Goal: Task Accomplishment & Management: Manage account settings

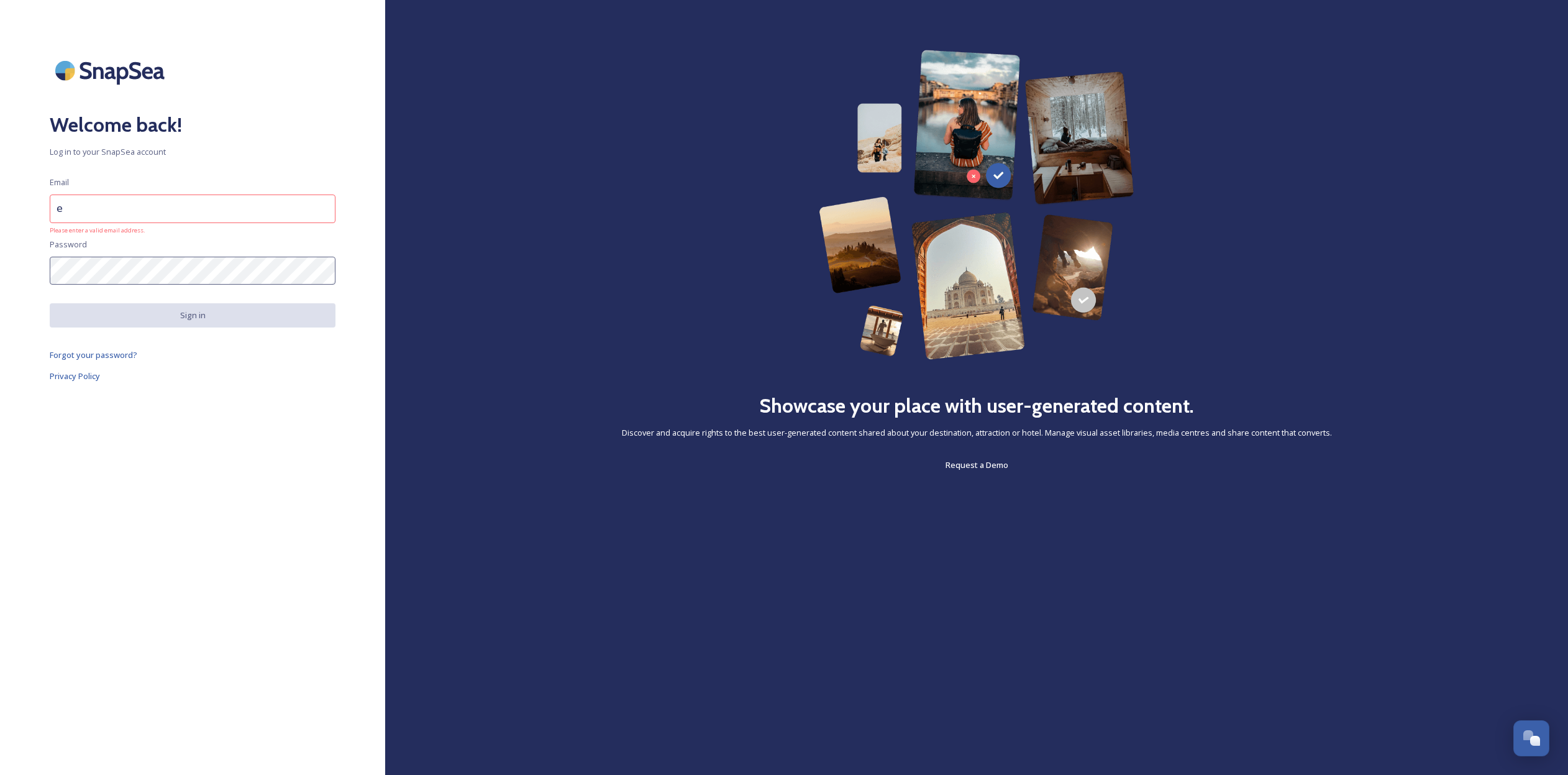
click at [320, 205] on input "e" at bounding box center [192, 208] width 286 height 28
click at [111, 214] on input "e" at bounding box center [192, 208] width 286 height 28
drag, startPoint x: 56, startPoint y: 209, endPoint x: 20, endPoint y: 210, distance: 36.0
click at [20, 210] on div "Welcome back! Log in to your SnapSea account Email e Please enter a valid email…" at bounding box center [192, 388] width 385 height 676
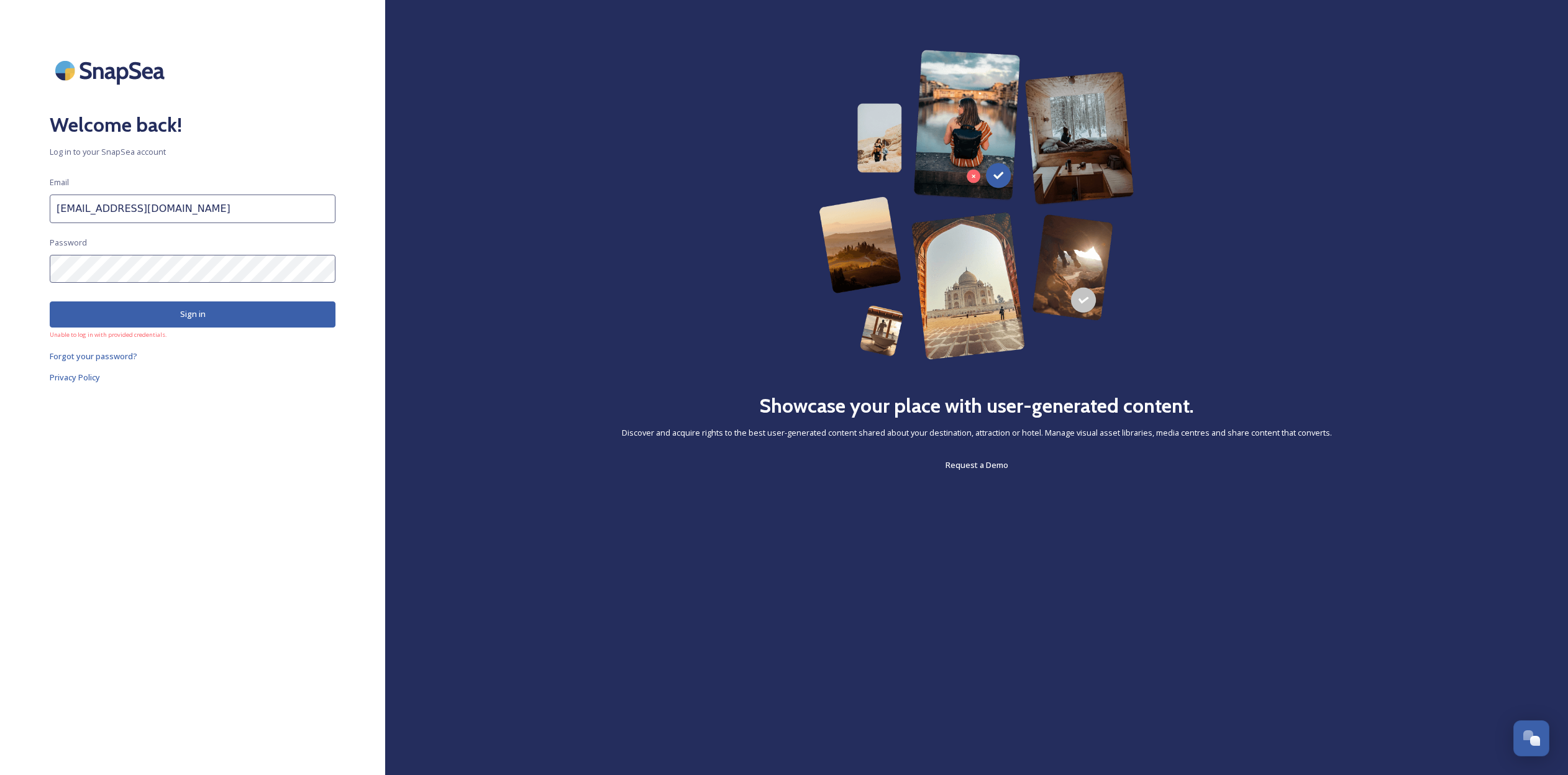
click at [29, 267] on div "Welcome back! Log in to your SnapSea account Email [EMAIL_ADDRESS][DOMAIN_NAME]…" at bounding box center [192, 388] width 385 height 676
drag, startPoint x: 173, startPoint y: 209, endPoint x: -14, endPoint y: 209, distance: 187.0
click at [0, 209] on html "Welcome back! Log in to your SnapSea account Email [EMAIL_ADDRESS][DOMAIN_NAME]…" at bounding box center [784, 388] width 1568 height 775
type input "[EMAIL_ADDRESS][DOMAIN_NAME]"
click at [181, 316] on button "Sign in" at bounding box center [192, 313] width 286 height 25
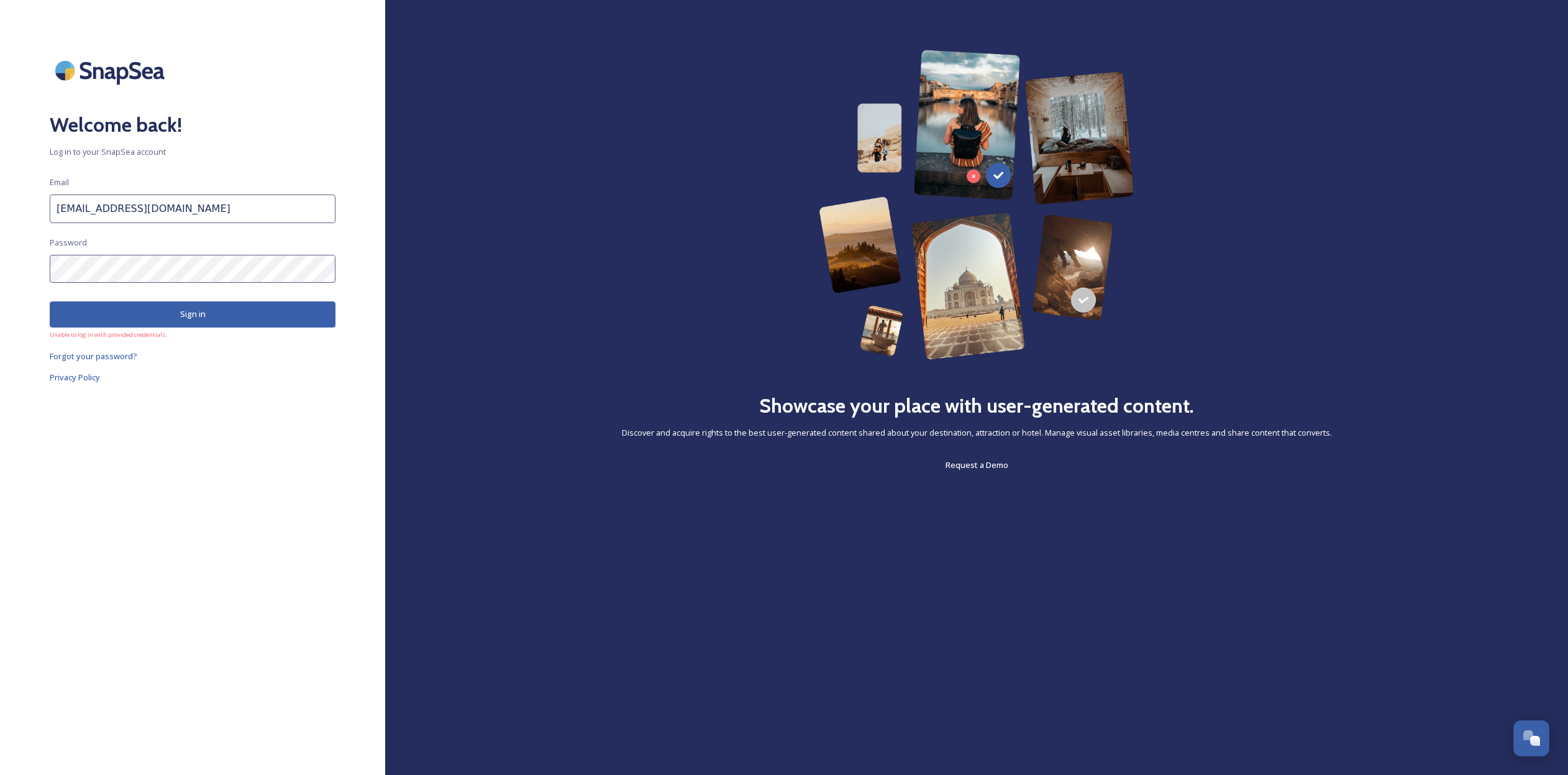
click at [2, 265] on div "Welcome back! Log in to your SnapSea account Email [EMAIL_ADDRESS][DOMAIN_NAME]…" at bounding box center [192, 388] width 385 height 676
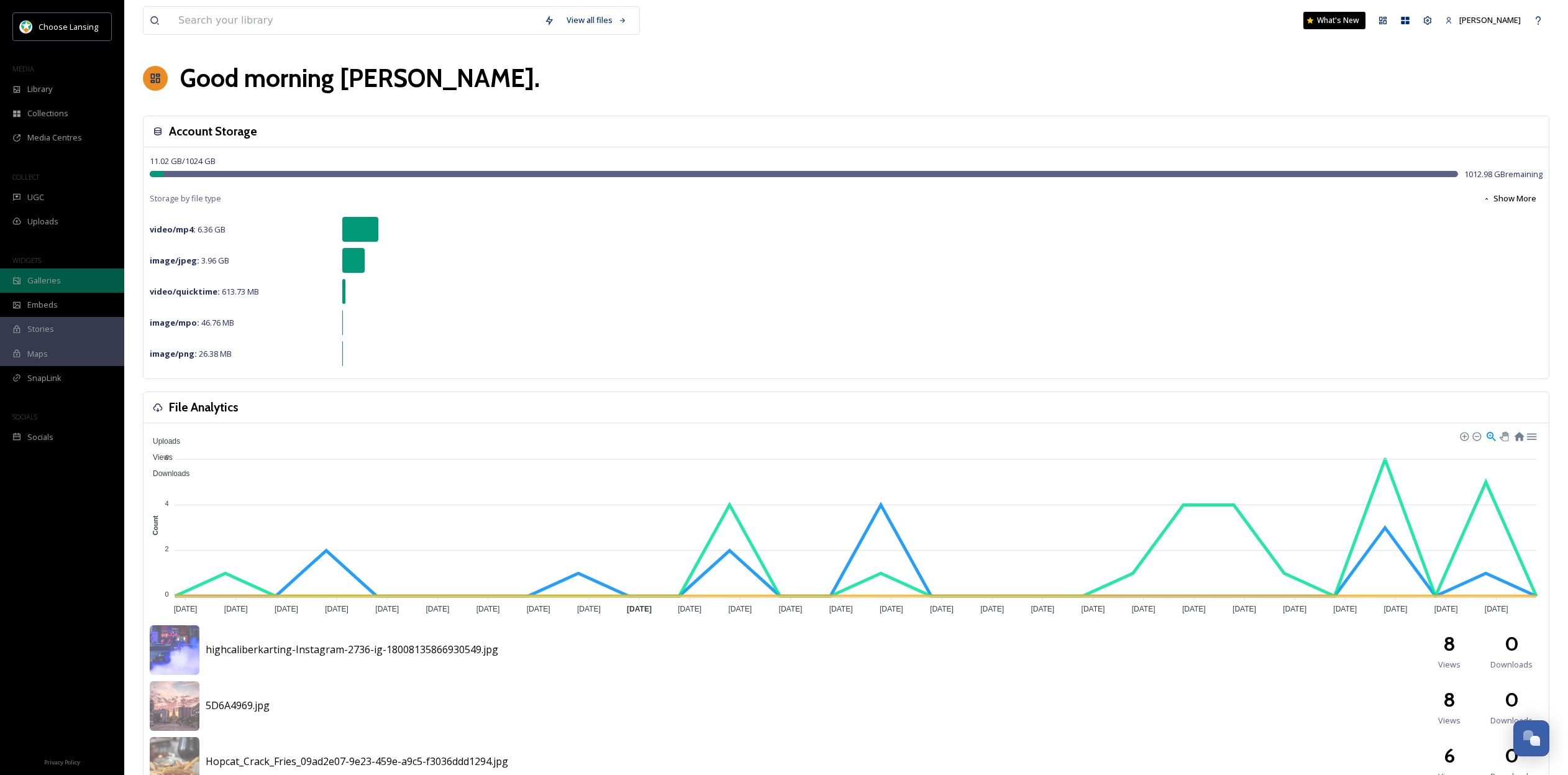
click at [49, 274] on span "Galleries" at bounding box center [44, 280] width 33 height 12
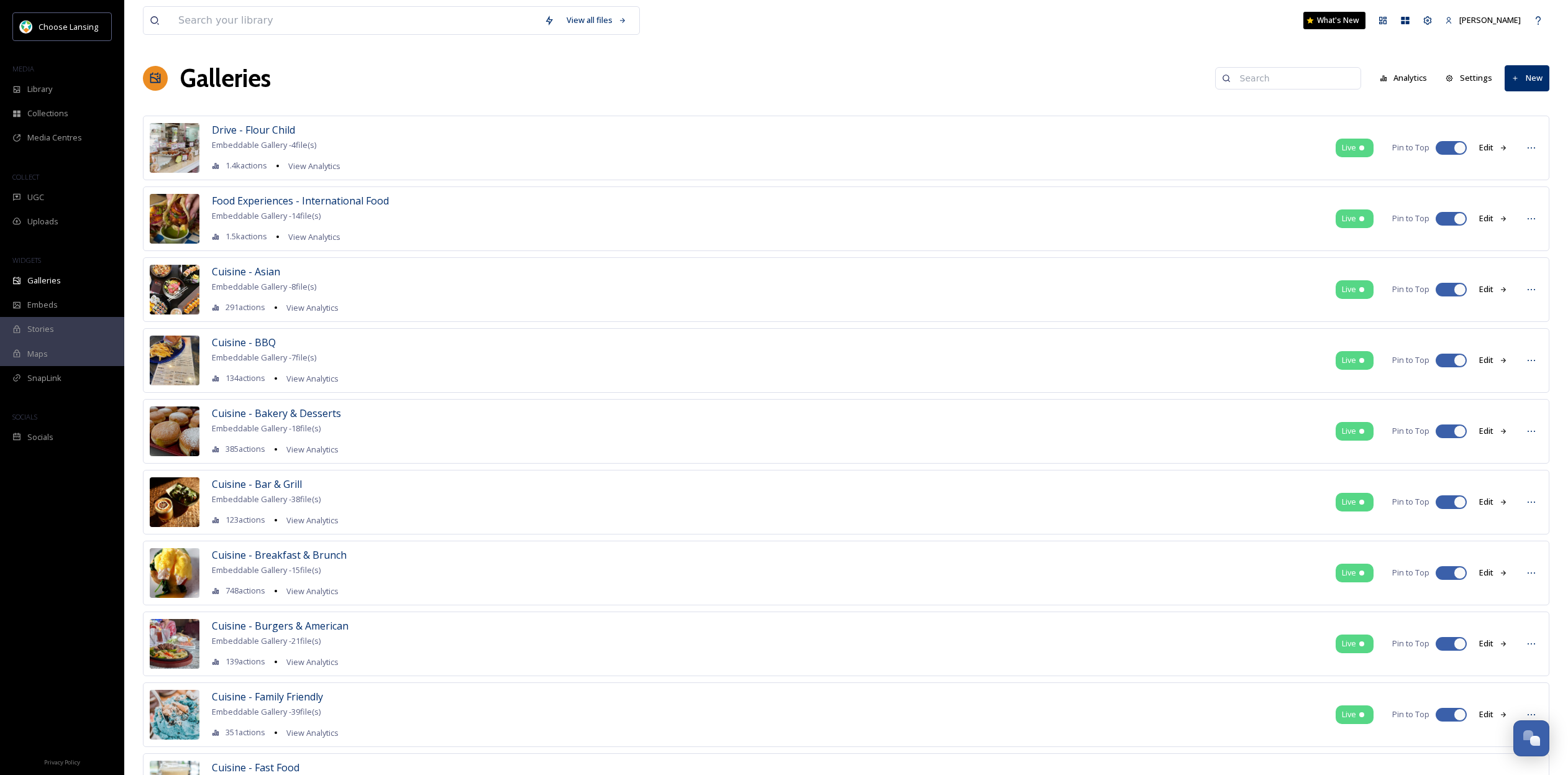
click at [1260, 85] on input at bounding box center [1294, 78] width 120 height 25
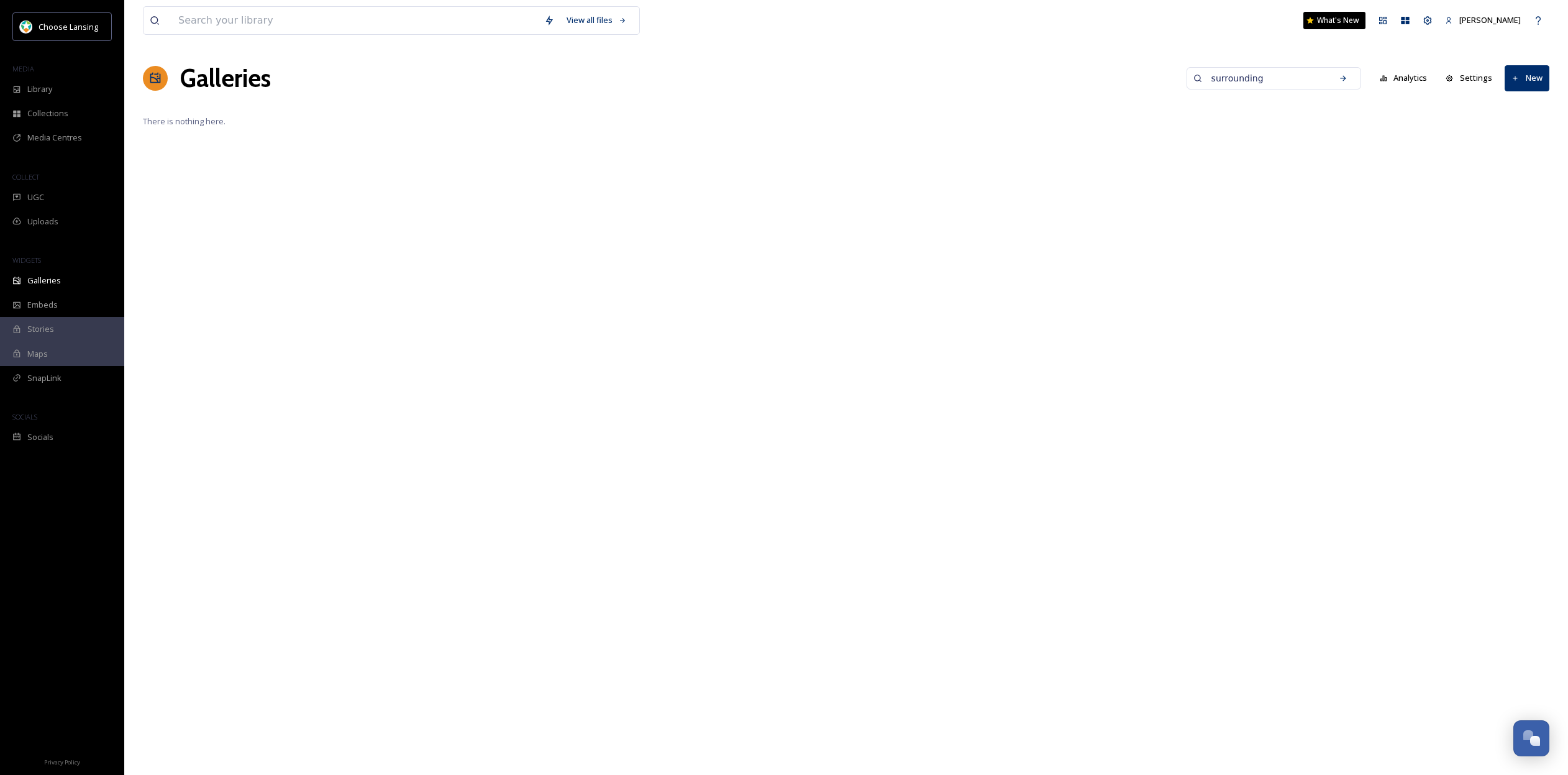
drag, startPoint x: 1292, startPoint y: 77, endPoint x: 1139, endPoint y: 81, distance: 153.1
click at [1139, 81] on div "Galleries surrounding Analytics Settings New" at bounding box center [846, 78] width 1407 height 37
type input "communities"
click at [1493, 145] on button "Edit" at bounding box center [1493, 147] width 41 height 24
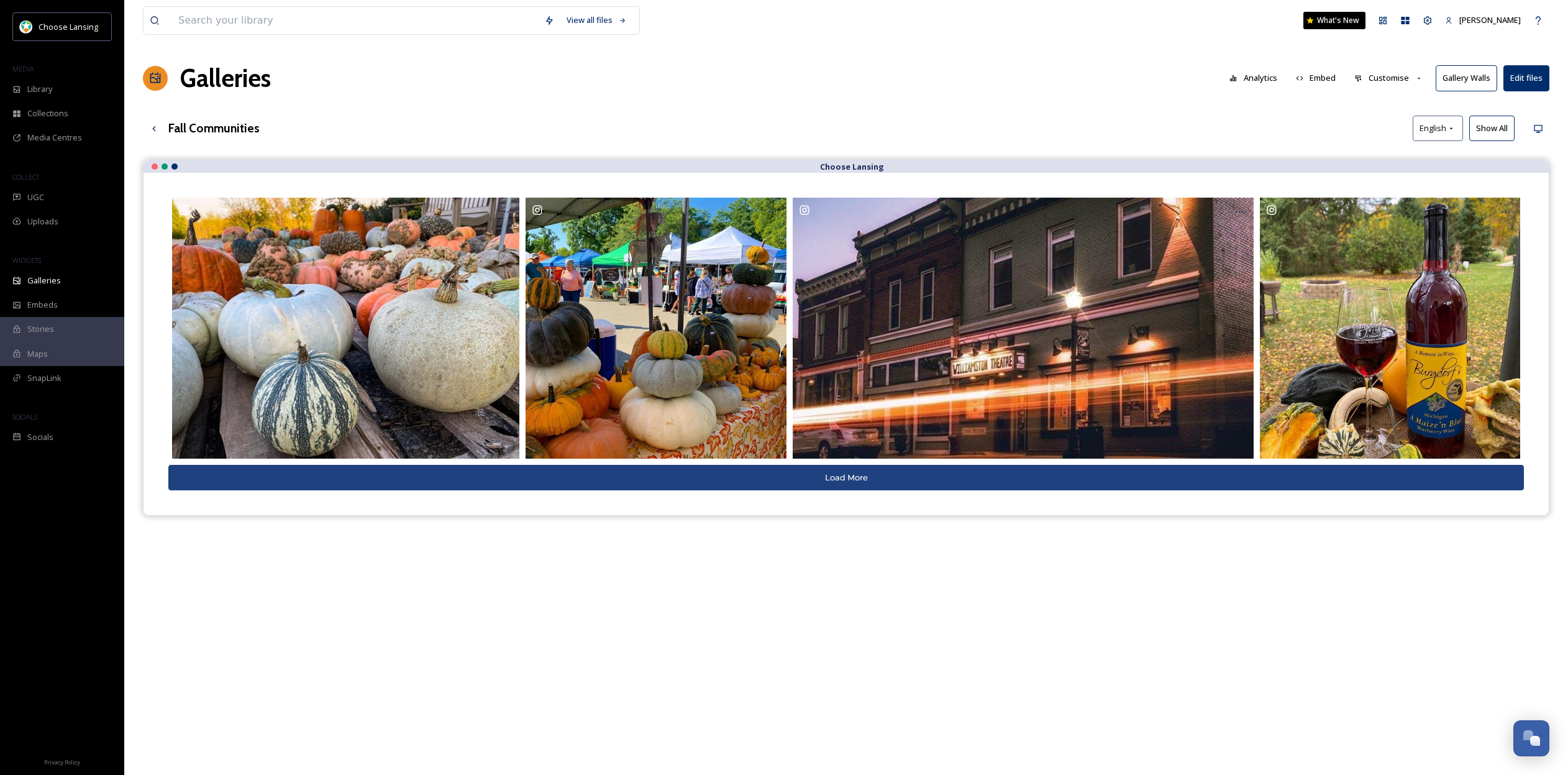
click at [1388, 80] on button "Customise" at bounding box center [1389, 78] width 81 height 24
click at [1391, 78] on button "Customise" at bounding box center [1389, 78] width 81 height 24
click at [1471, 79] on button "Gallery Walls" at bounding box center [1466, 77] width 62 height 25
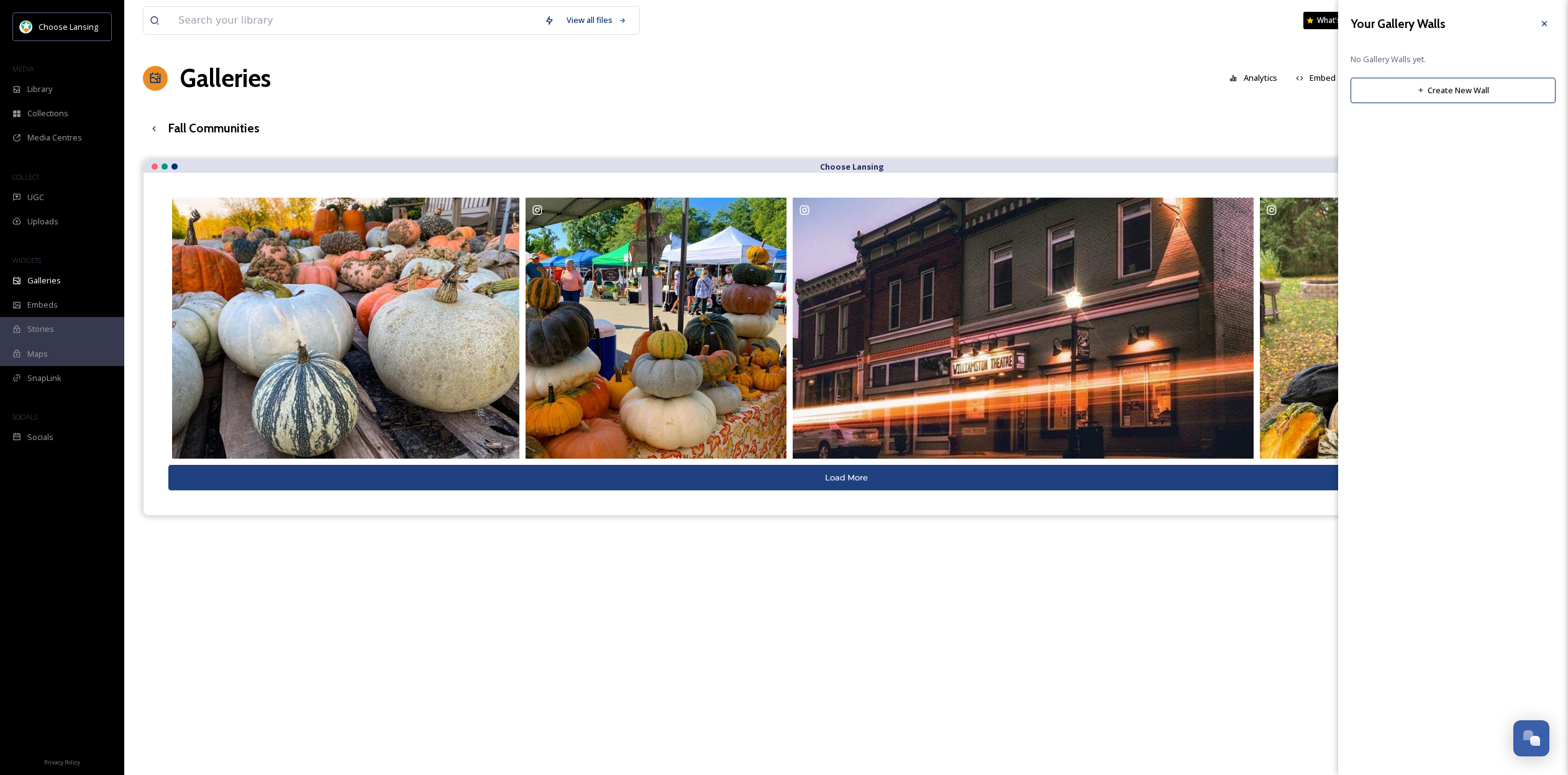
click at [1547, 23] on icon at bounding box center [1544, 24] width 10 height 10
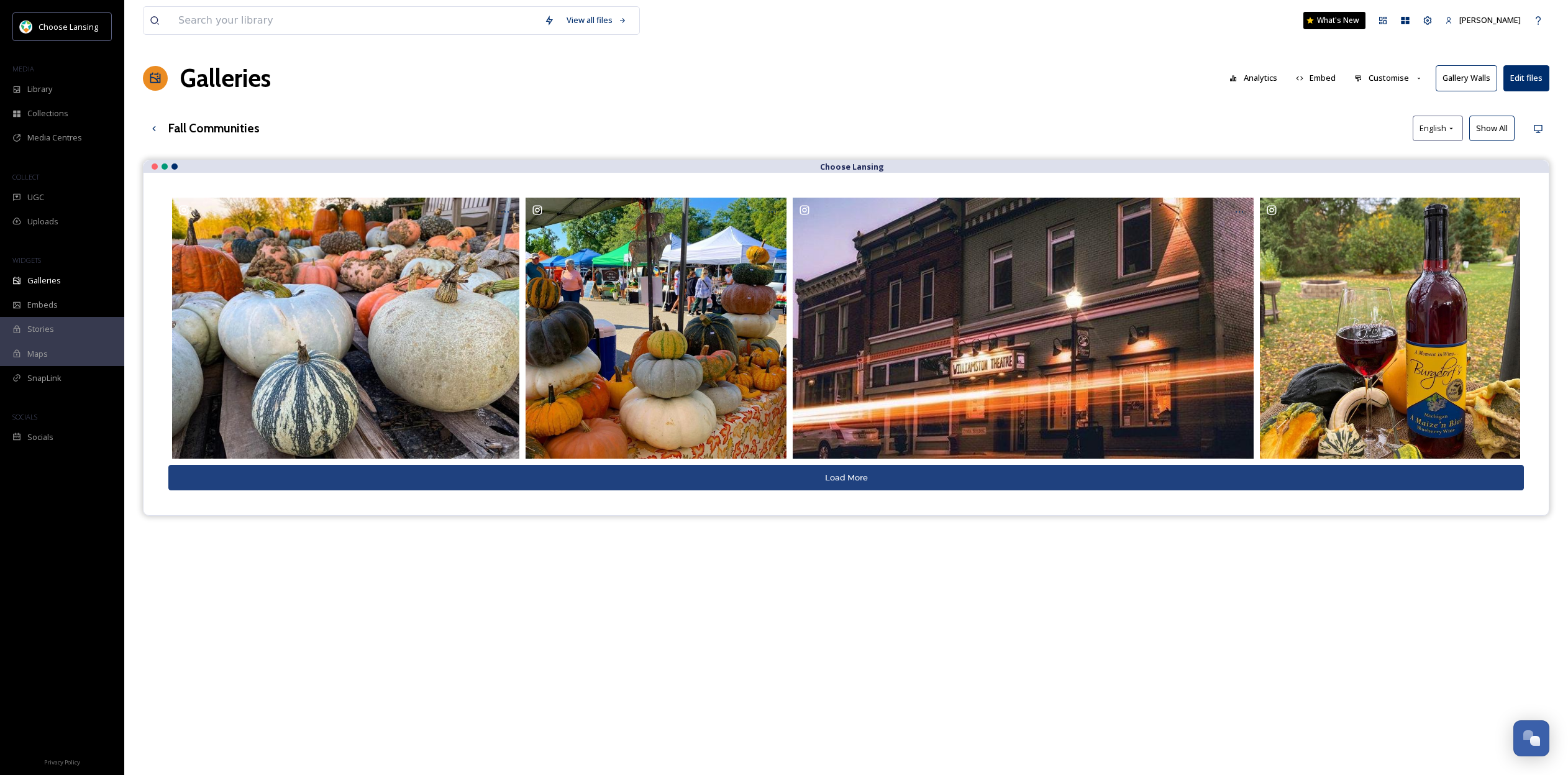
click at [1401, 77] on button "Customise" at bounding box center [1389, 78] width 81 height 24
click at [1388, 199] on span "Template" at bounding box center [1372, 204] width 35 height 12
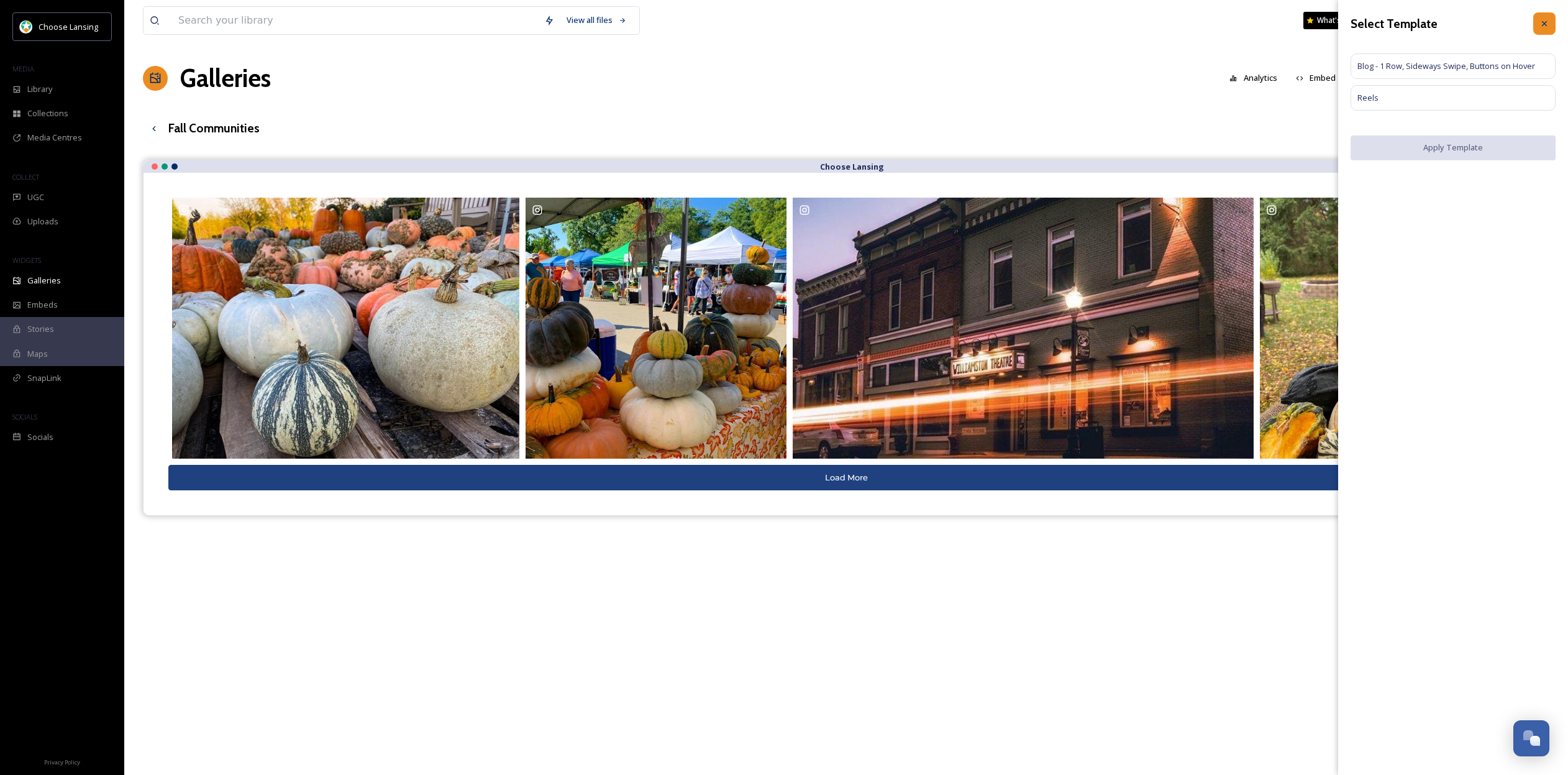
click at [1548, 22] on icon at bounding box center [1544, 24] width 10 height 10
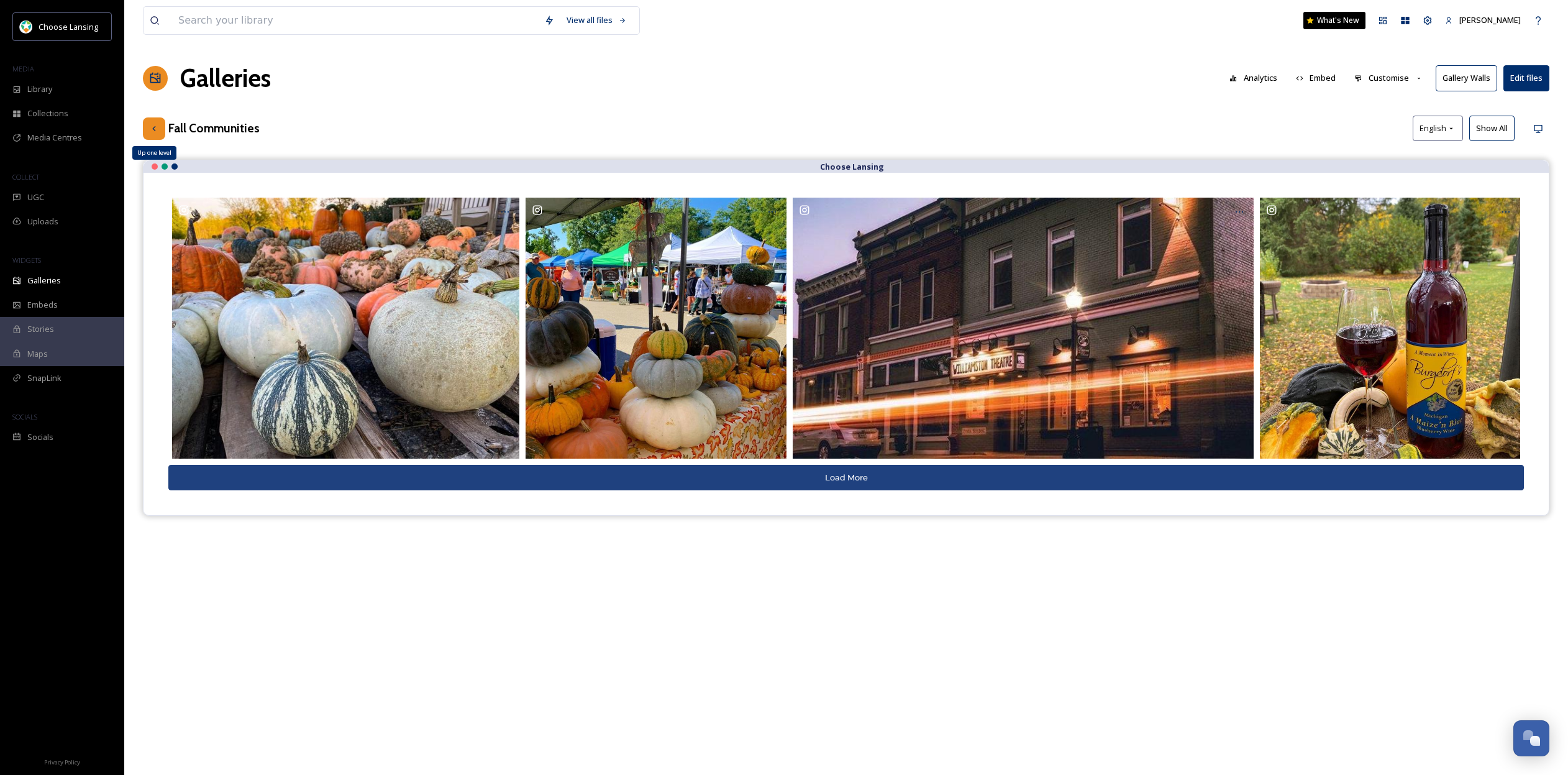
click at [159, 130] on div "Up one level" at bounding box center [154, 128] width 22 height 22
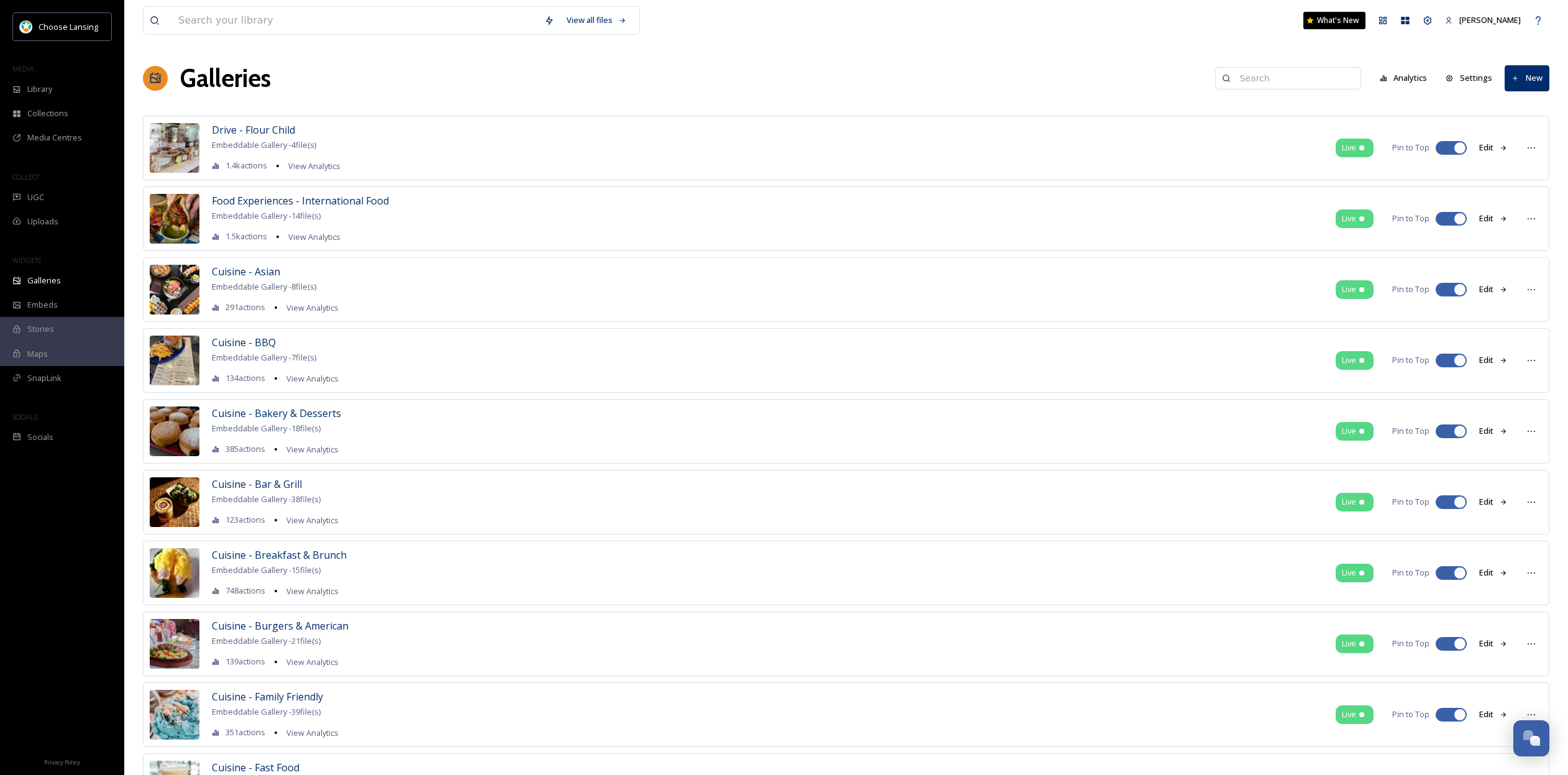
click at [1291, 77] on input at bounding box center [1294, 78] width 120 height 25
type input "communities"
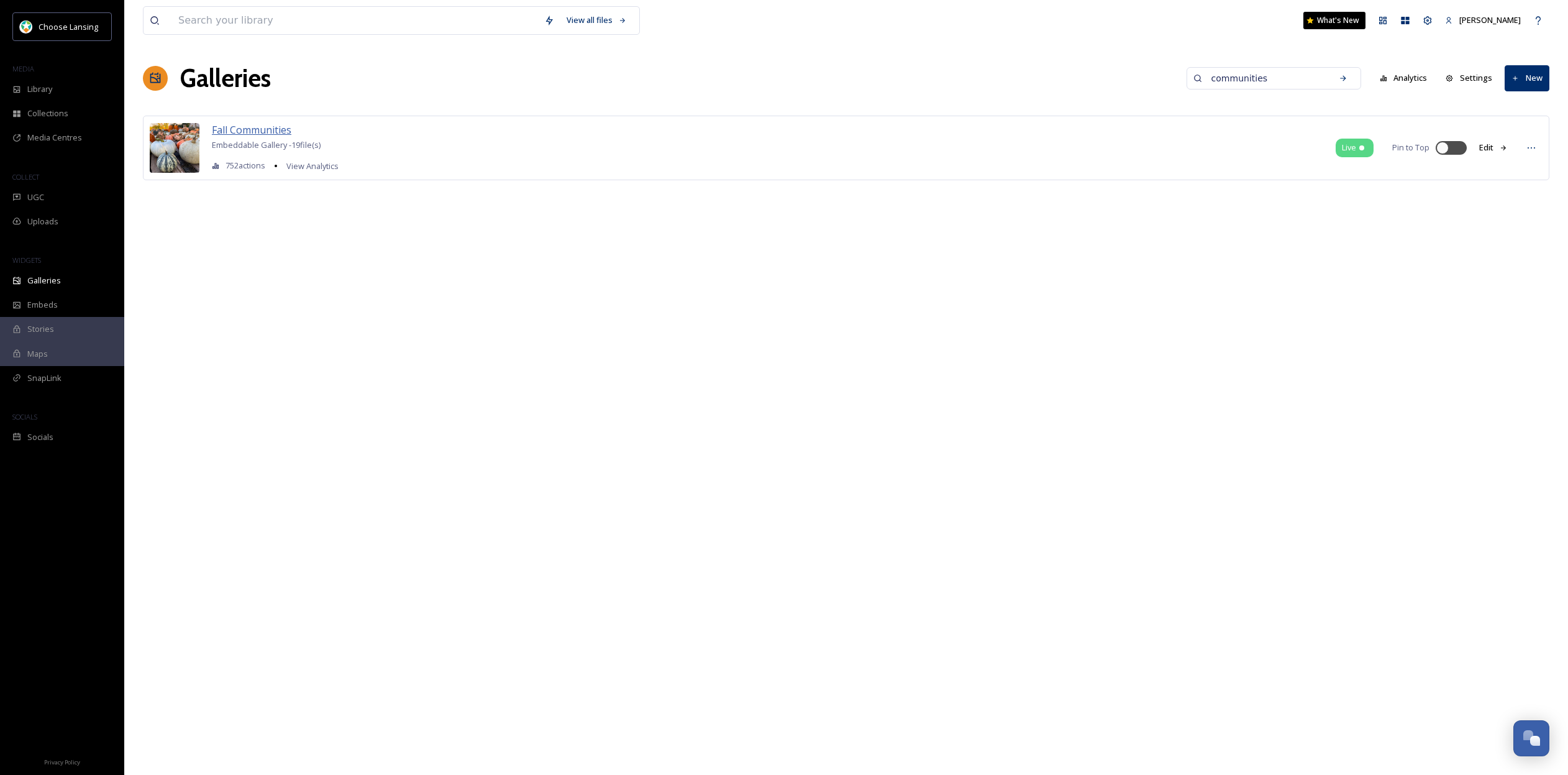
click at [222, 126] on span "Fall Communities" at bounding box center [251, 129] width 80 height 14
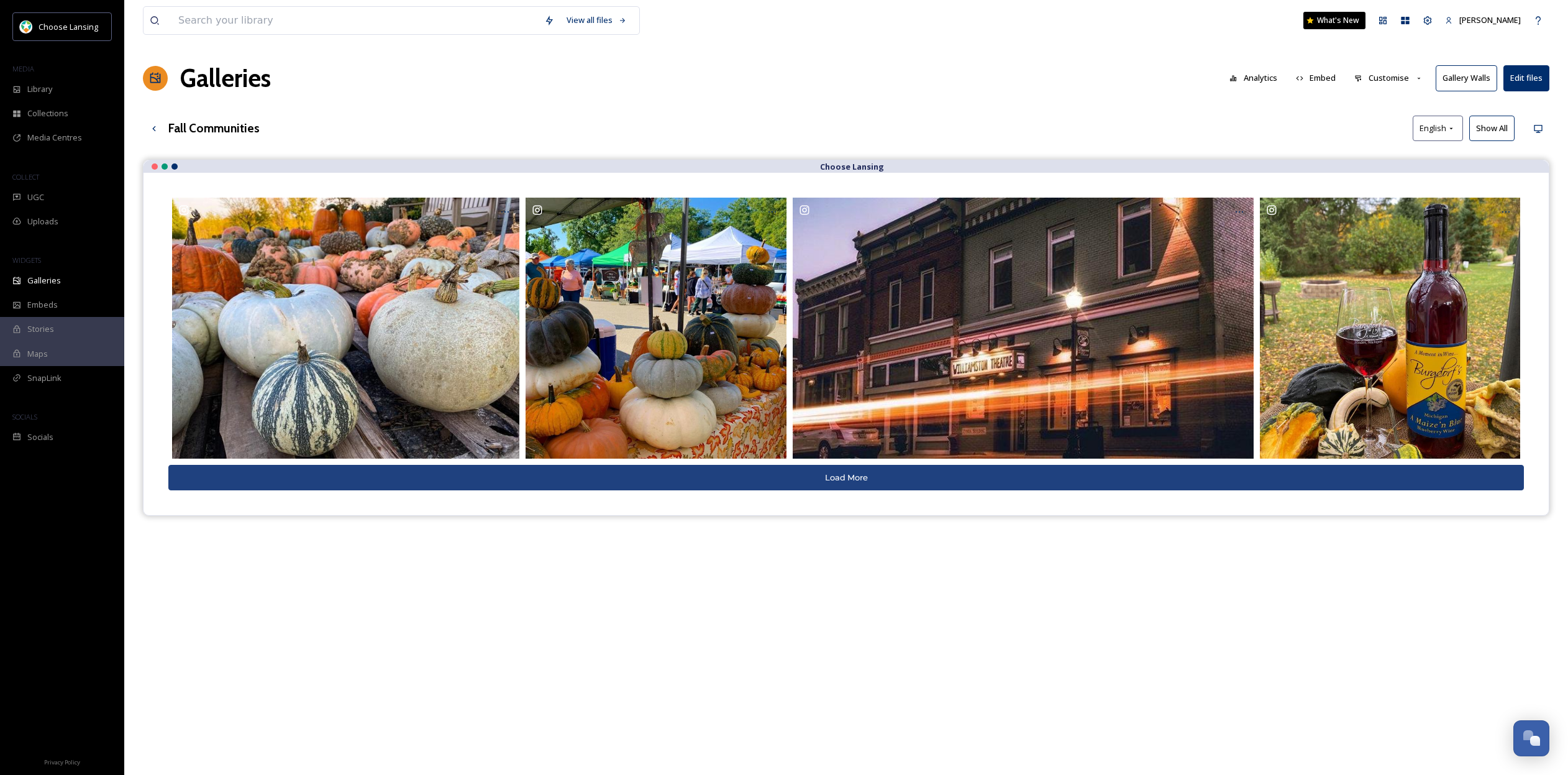
click at [1400, 79] on button "Customise" at bounding box center [1389, 78] width 81 height 24
click at [1399, 101] on div "Layout" at bounding box center [1392, 107] width 86 height 24
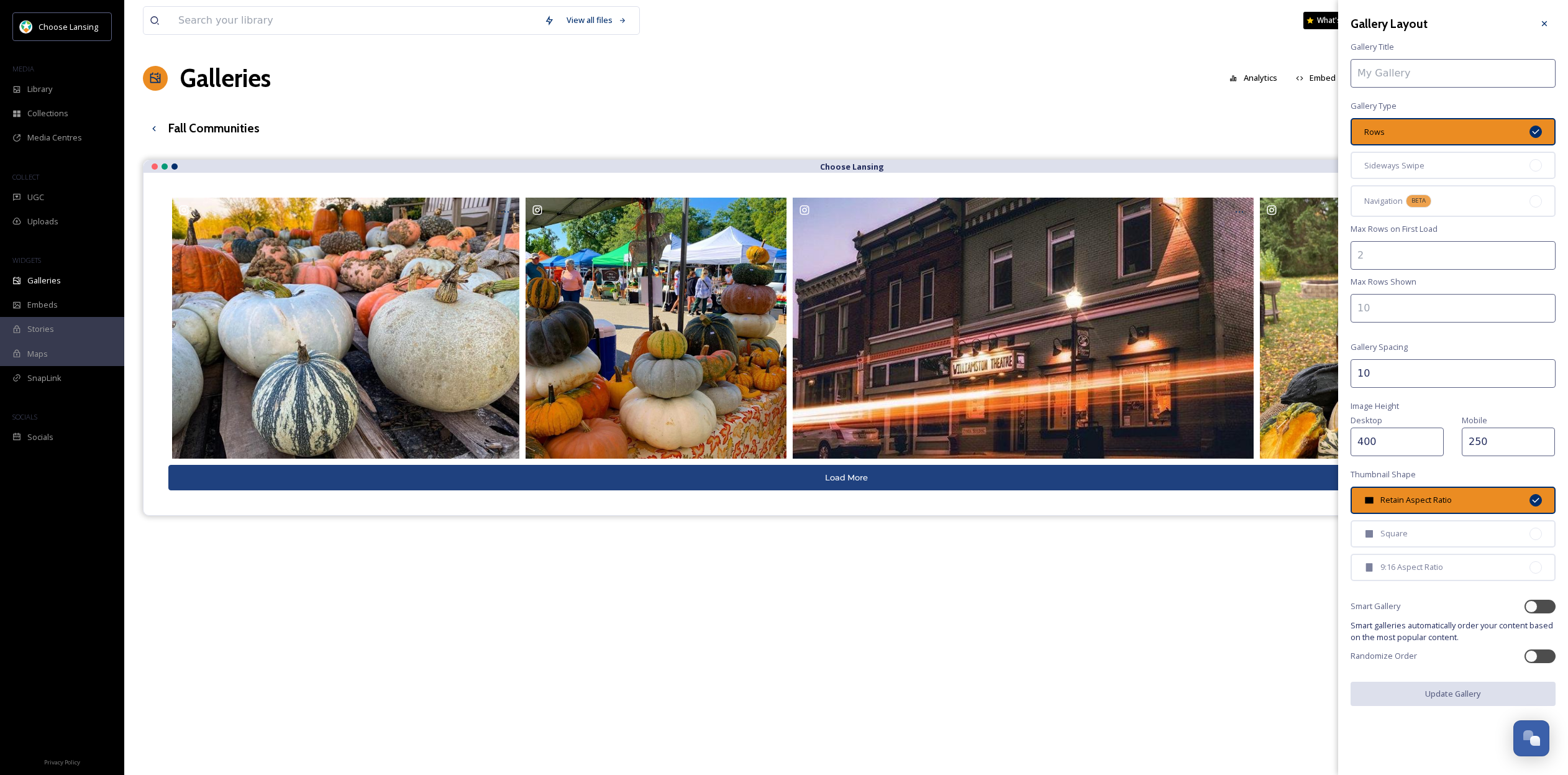
type input "Fall Communities"
type input "1"
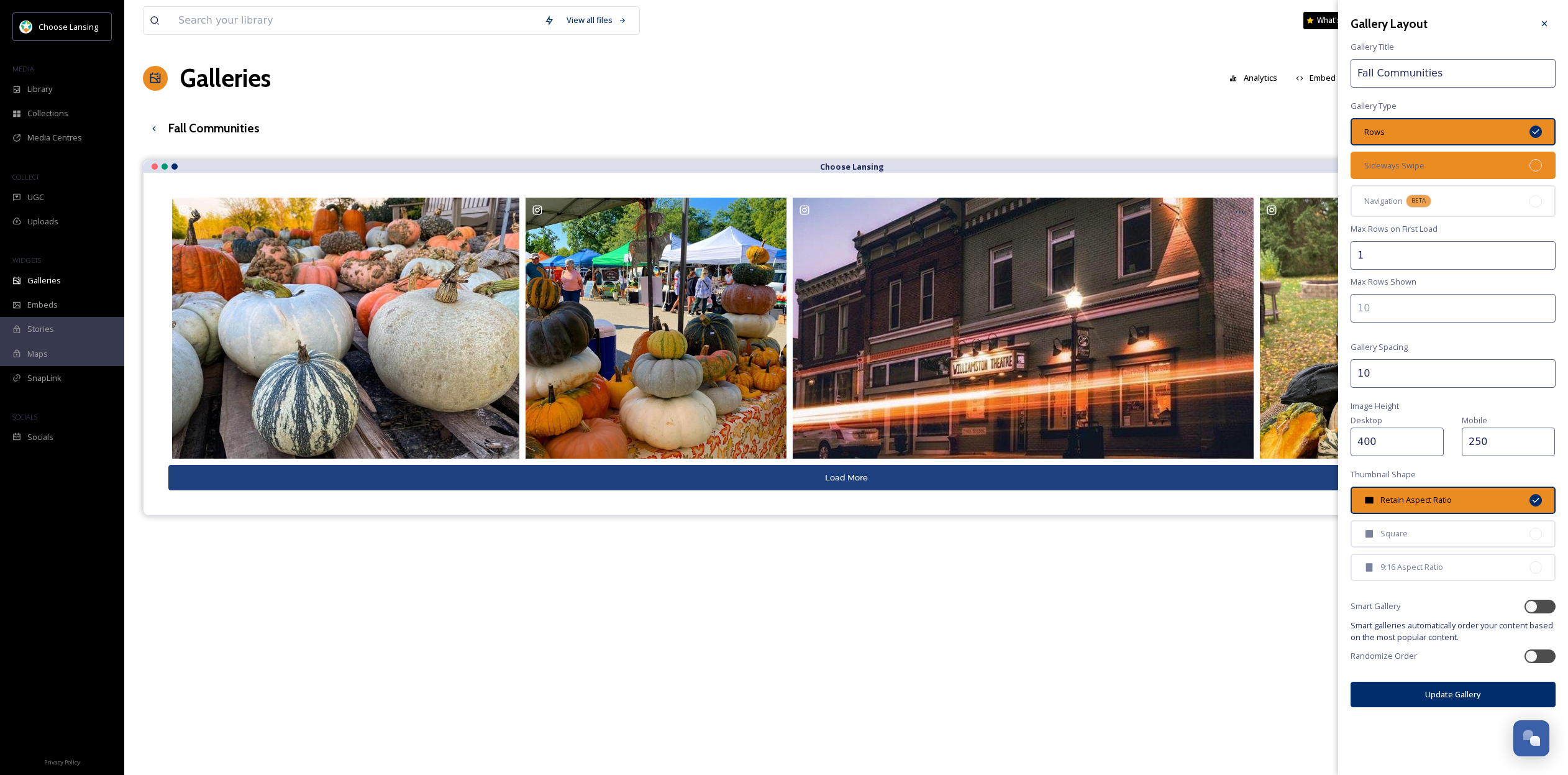
click at [1445, 167] on div "Sideways Swipe" at bounding box center [1453, 165] width 205 height 28
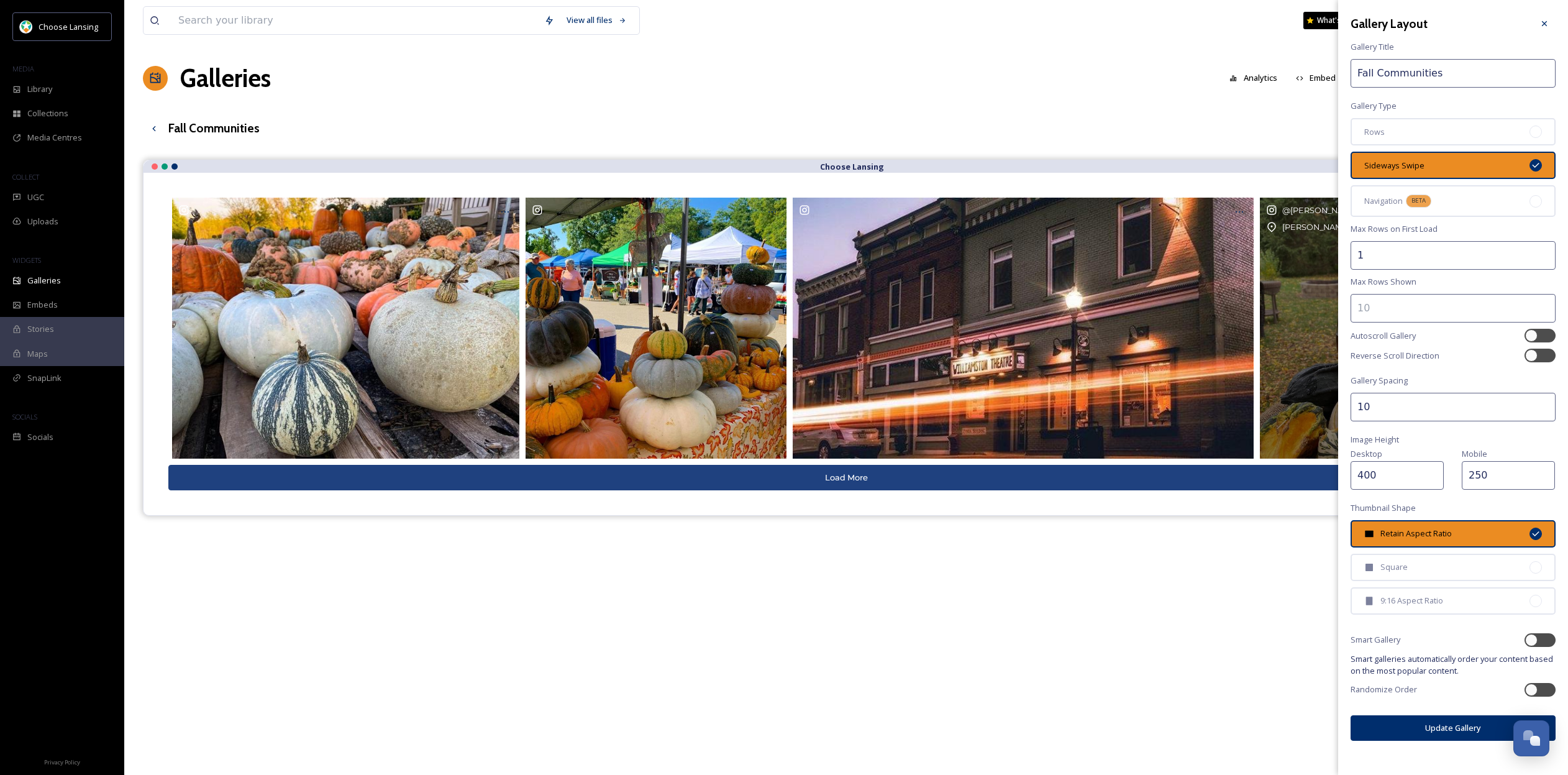
drag, startPoint x: 1399, startPoint y: 411, endPoint x: 1283, endPoint y: 405, distance: 116.2
click at [1283, 405] on div "View all files What's New [PERSON_NAME] Galleries Analytics Embed Customise Gal…" at bounding box center [846, 476] width 1444 height 953
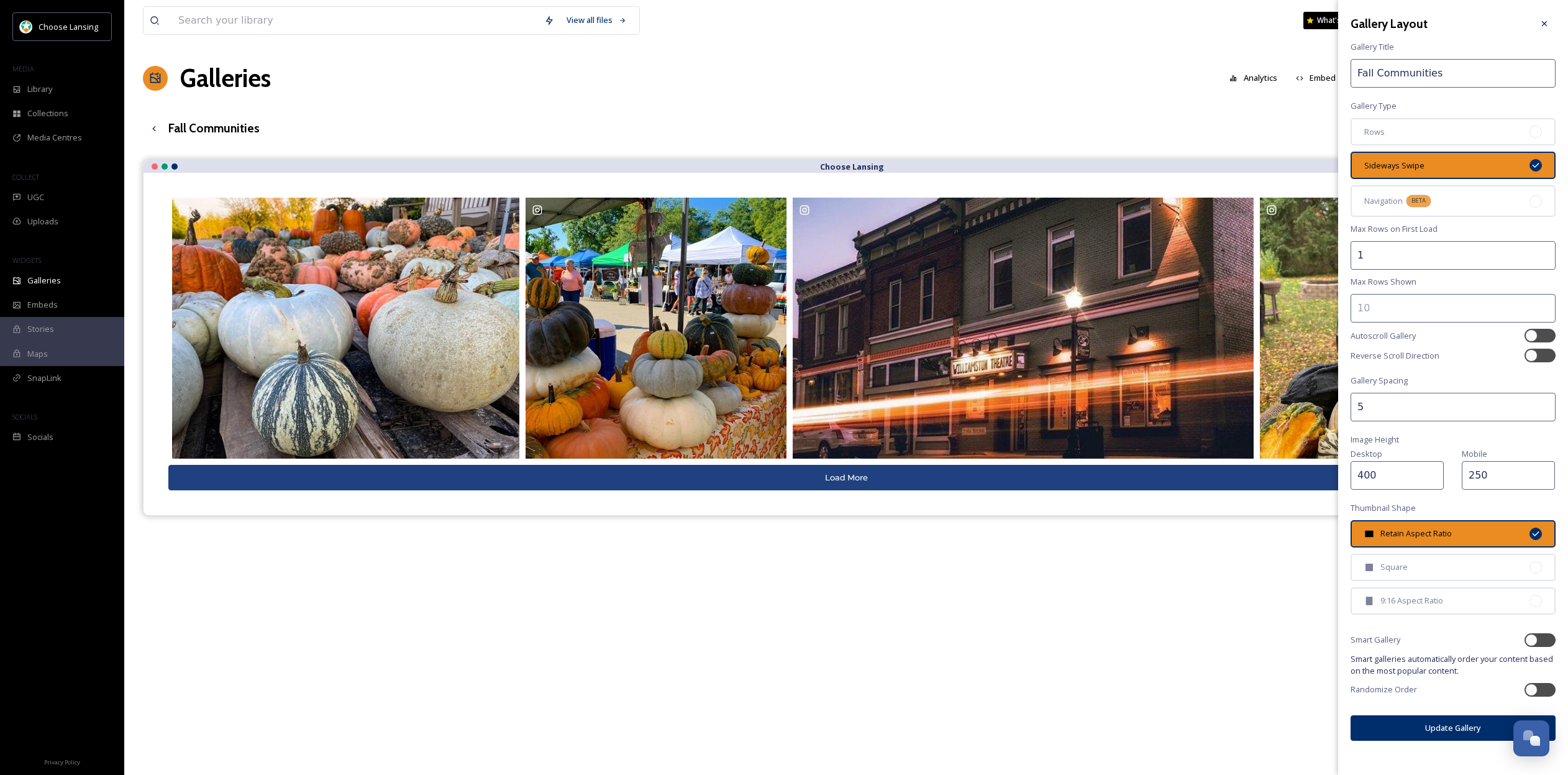
type input "5"
drag, startPoint x: 1419, startPoint y: 458, endPoint x: 1342, endPoint y: 455, distance: 77.1
click at [1342, 455] on div "Gallery Layout Gallery Title Fall Communities Gallery Type Rows Sideways Swipe …" at bounding box center [1453, 376] width 229 height 753
type input "300"
click at [1430, 411] on input "5" at bounding box center [1453, 407] width 205 height 28
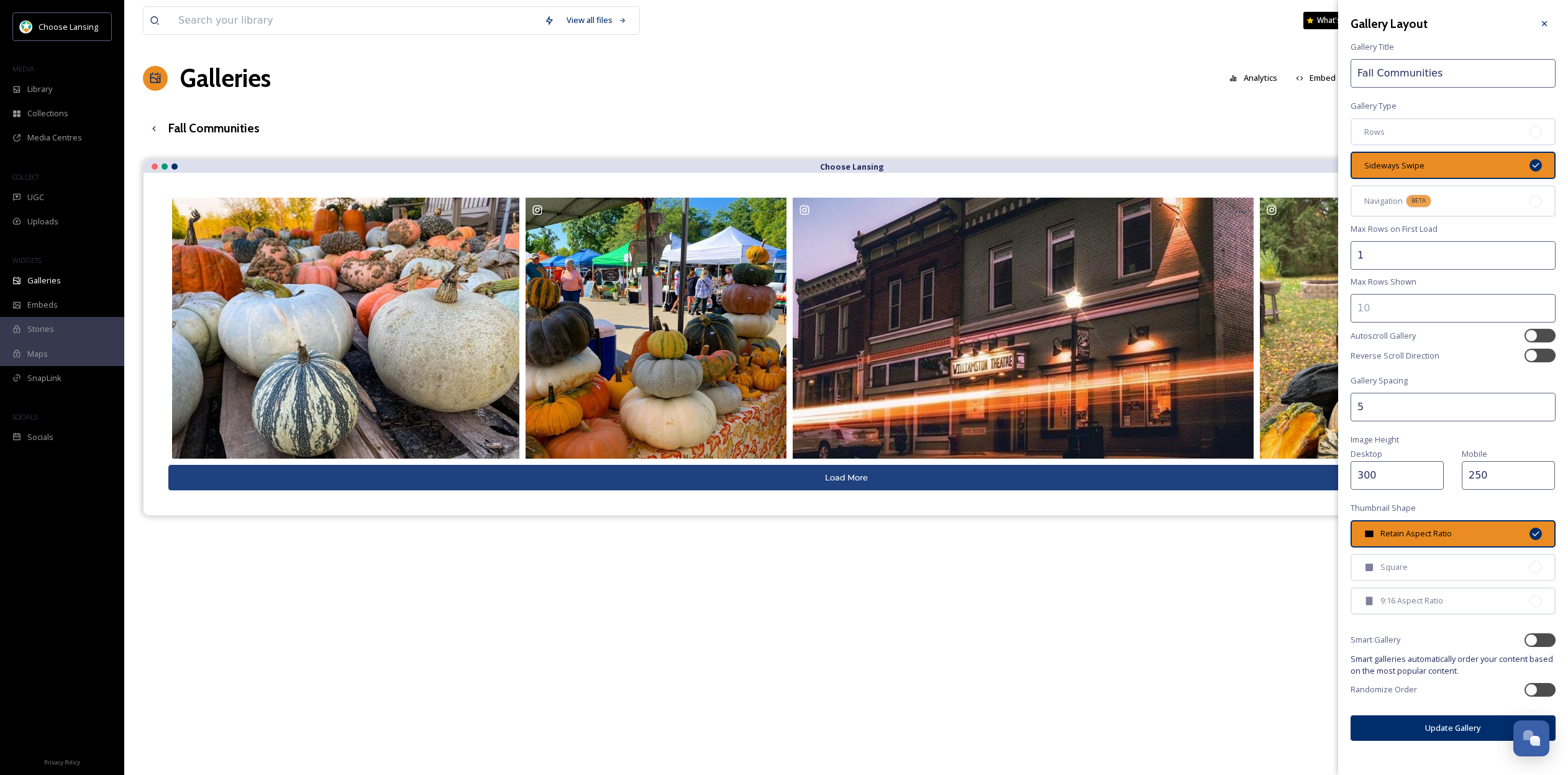
click at [1454, 716] on button "Update Gallery" at bounding box center [1453, 728] width 205 height 25
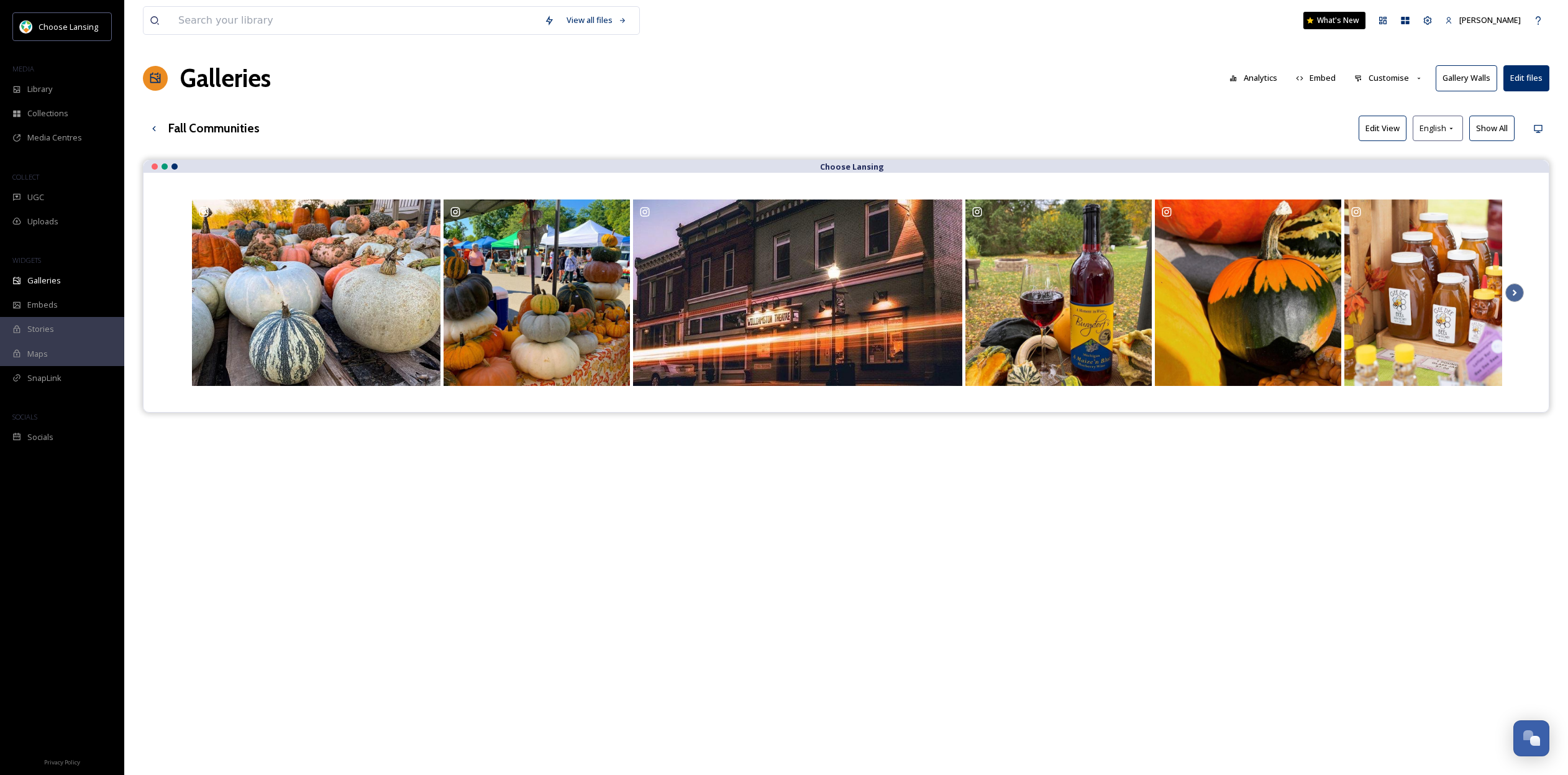
click at [207, 80] on h1 "Galleries" at bounding box center [225, 78] width 90 height 37
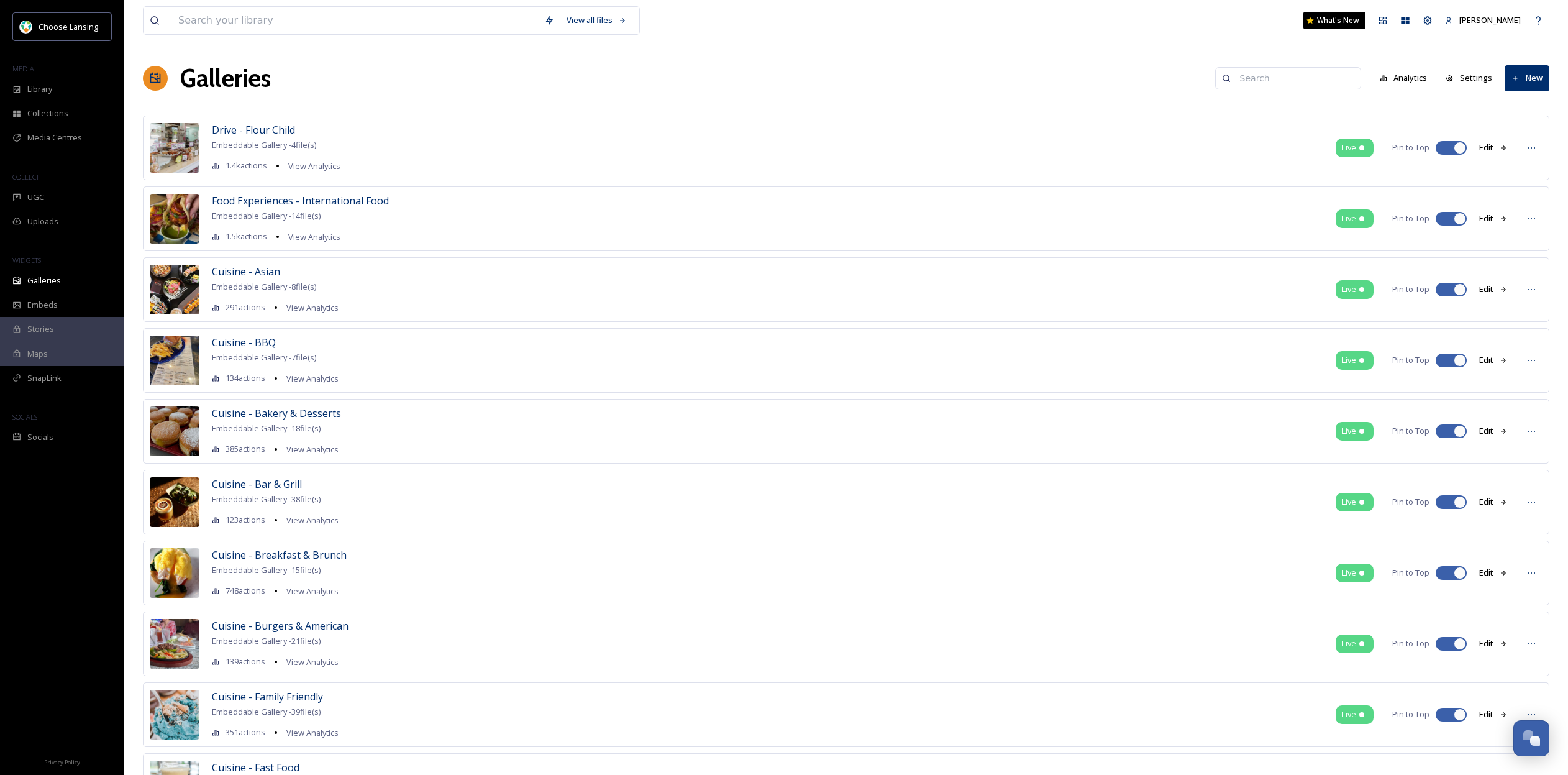
click at [1264, 77] on input at bounding box center [1294, 78] width 120 height 25
type input "nature centers"
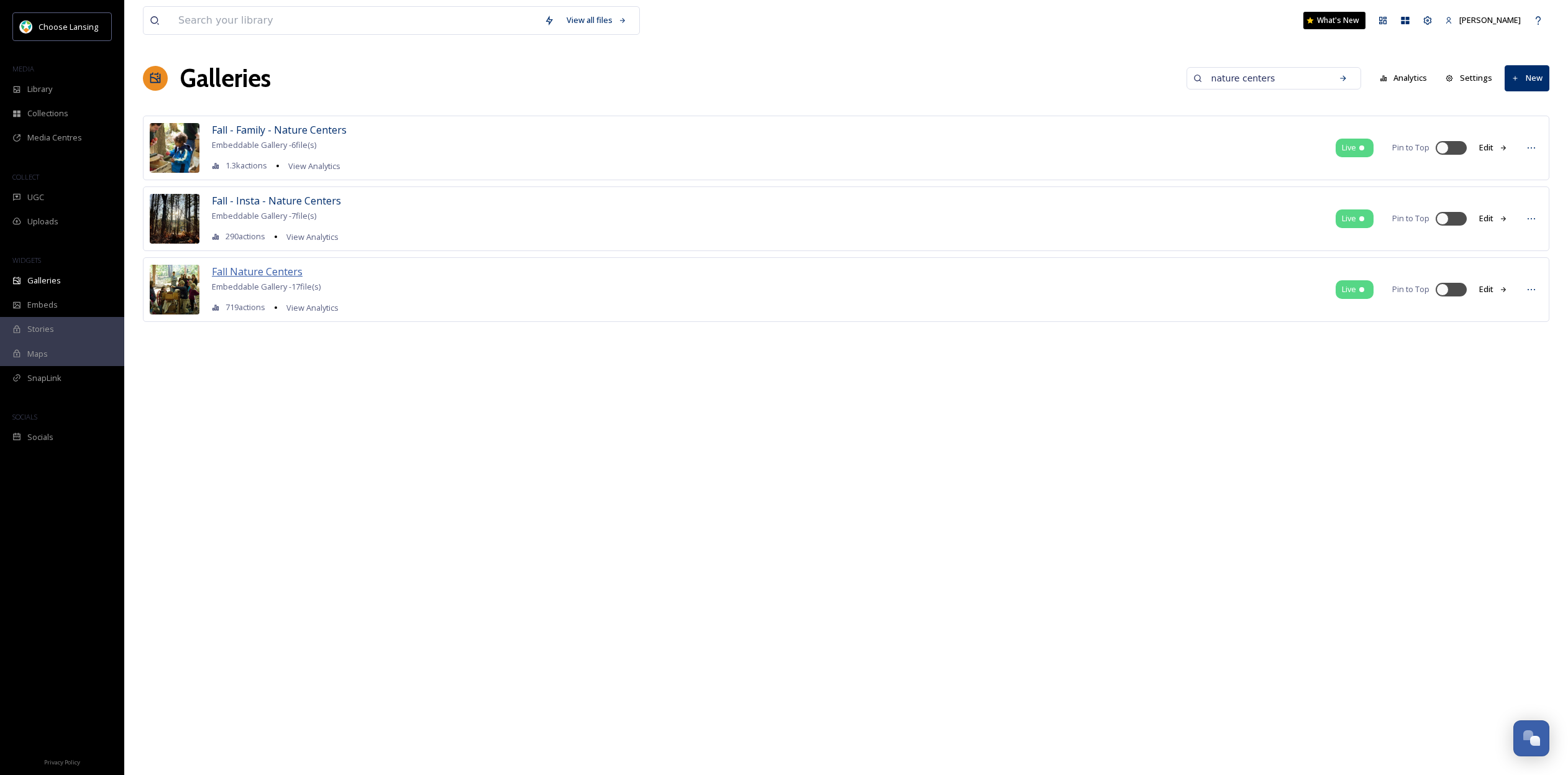
click at [238, 274] on span "Fall Nature Centers" at bounding box center [256, 271] width 90 height 14
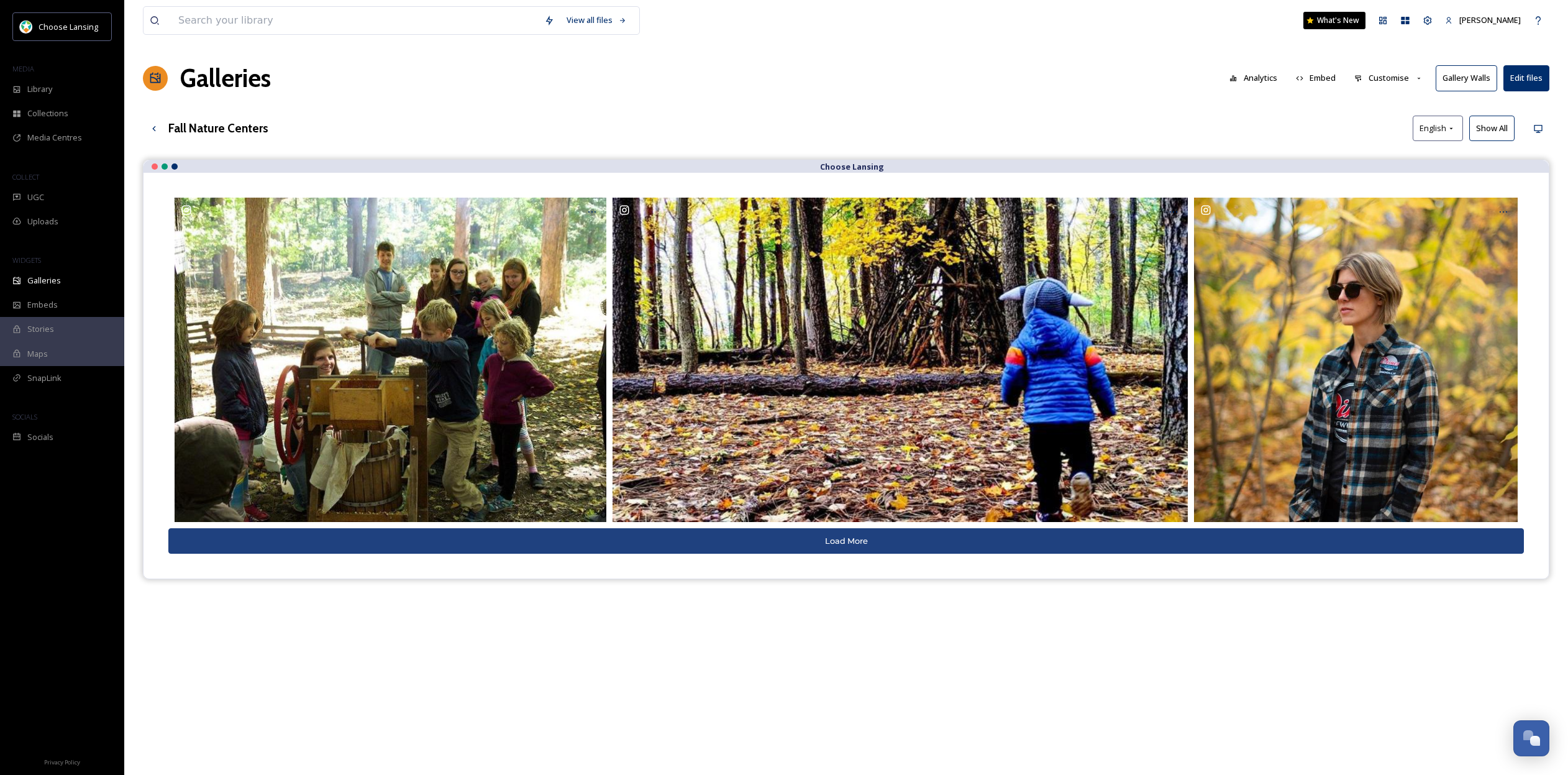
click at [1400, 80] on button "Customise" at bounding box center [1389, 78] width 81 height 24
click at [1402, 111] on div "Layout" at bounding box center [1392, 107] width 86 height 24
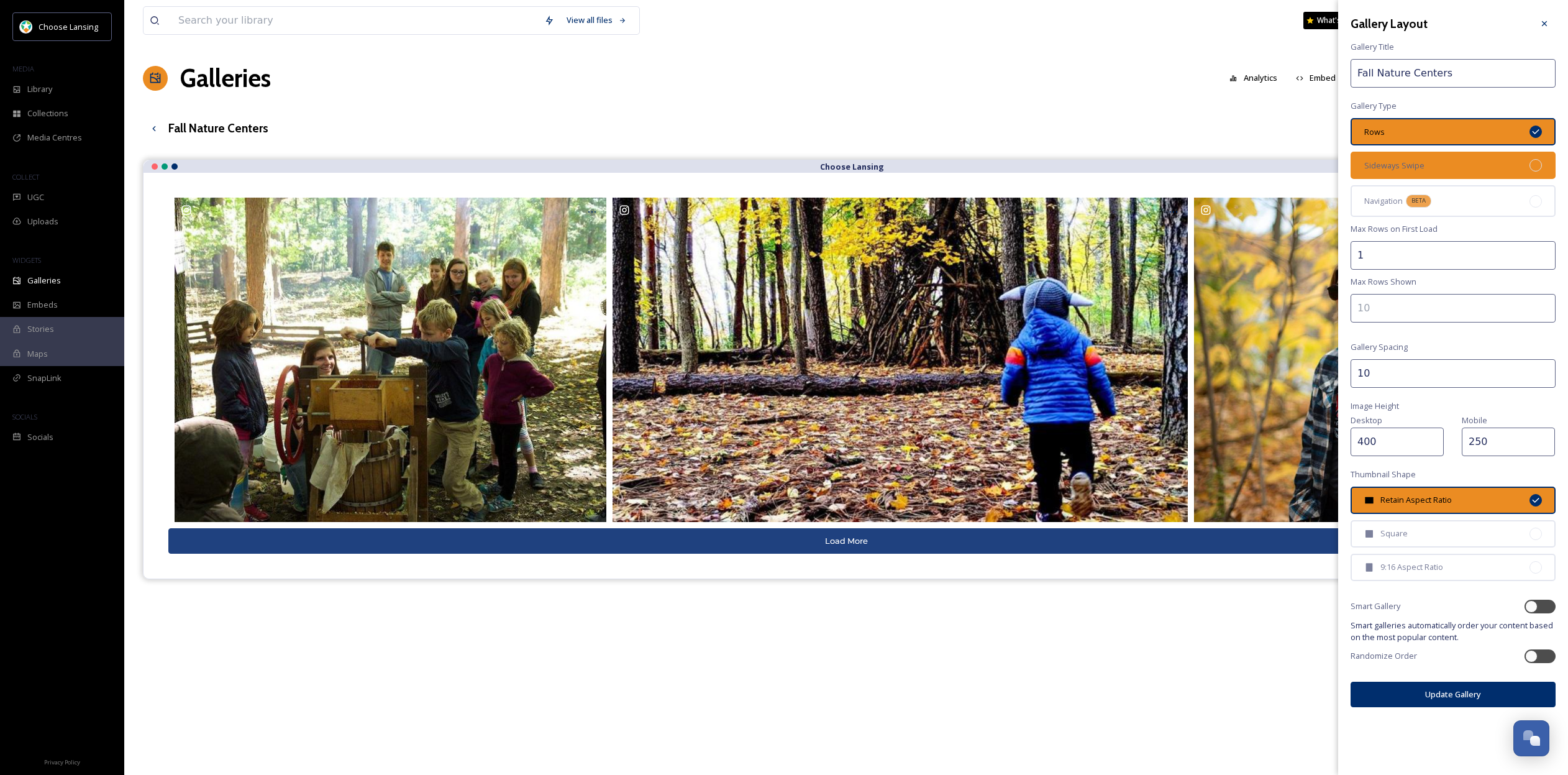
click at [1433, 171] on div "Sideways Swipe" at bounding box center [1453, 165] width 205 height 28
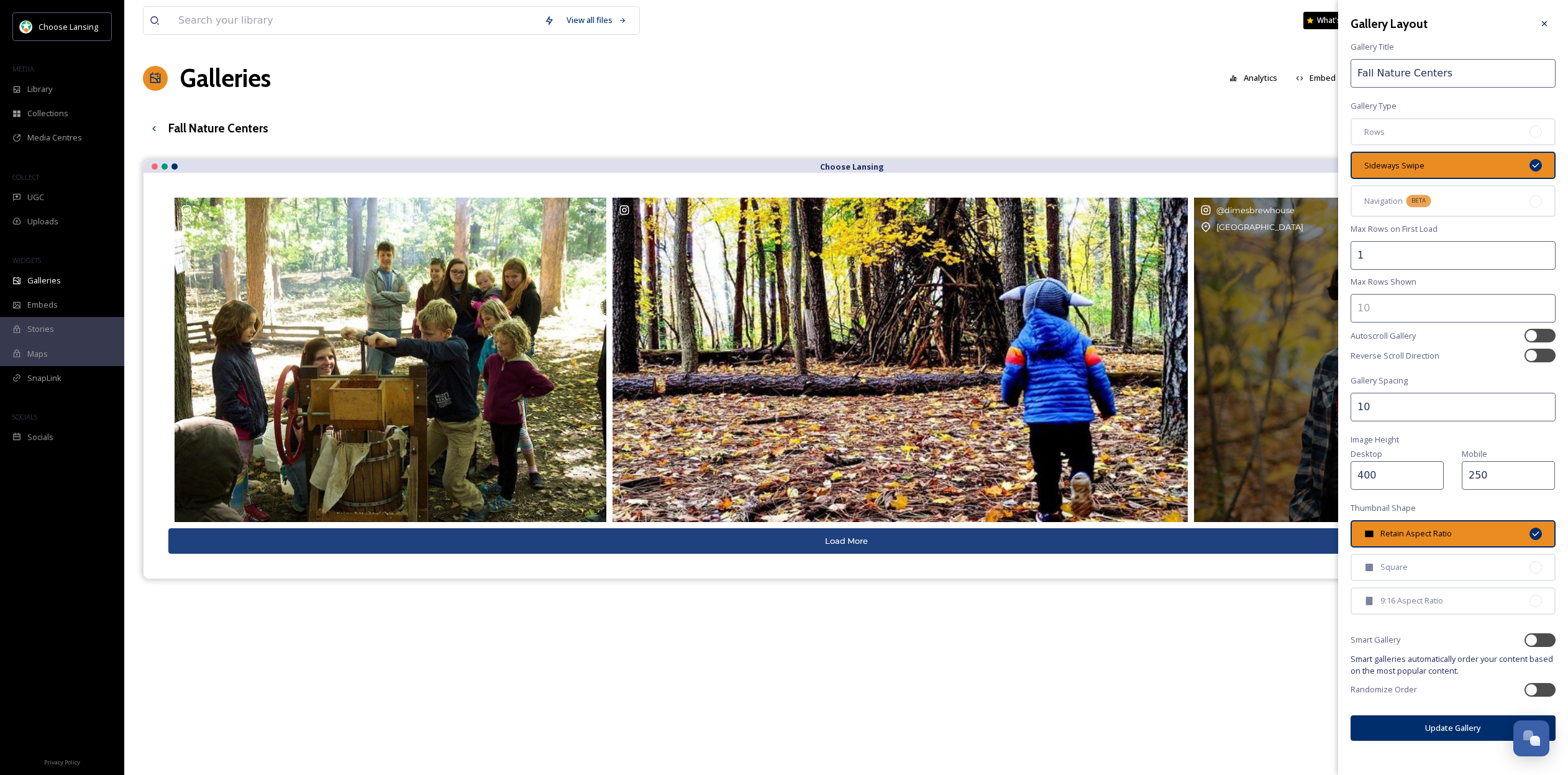
drag, startPoint x: 1382, startPoint y: 405, endPoint x: 1330, endPoint y: 406, distance: 52.0
click at [1330, 406] on div "View all files What's New [PERSON_NAME] Galleries Analytics Embed Customise Gal…" at bounding box center [846, 476] width 1444 height 953
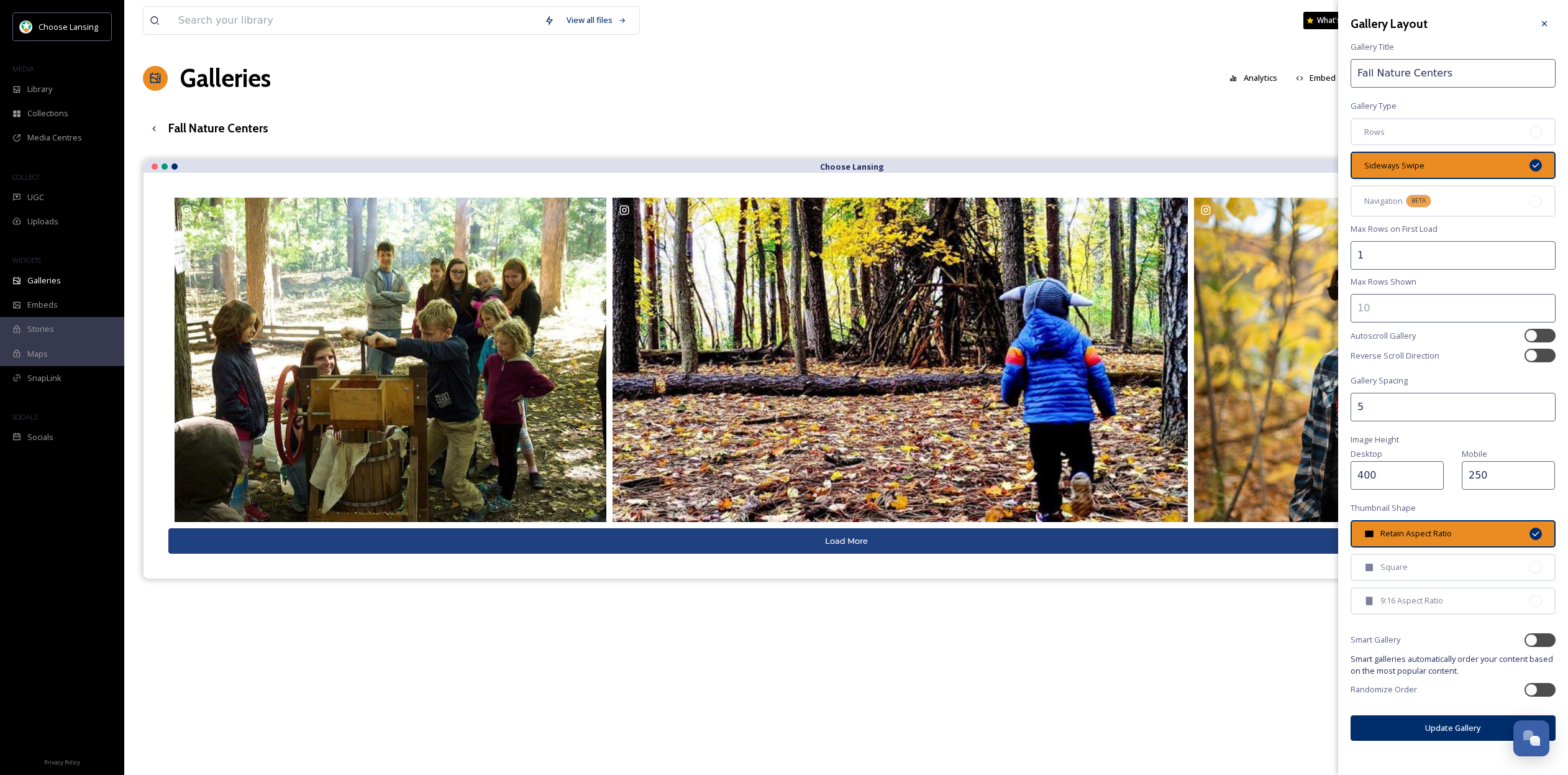
type input "5"
drag, startPoint x: 1418, startPoint y: 459, endPoint x: 1356, endPoint y: 461, distance: 62.0
click at [1356, 461] on div "Desktop 400" at bounding box center [1400, 467] width 98 height 43
type input "300"
click at [1452, 409] on input "5" at bounding box center [1453, 407] width 205 height 28
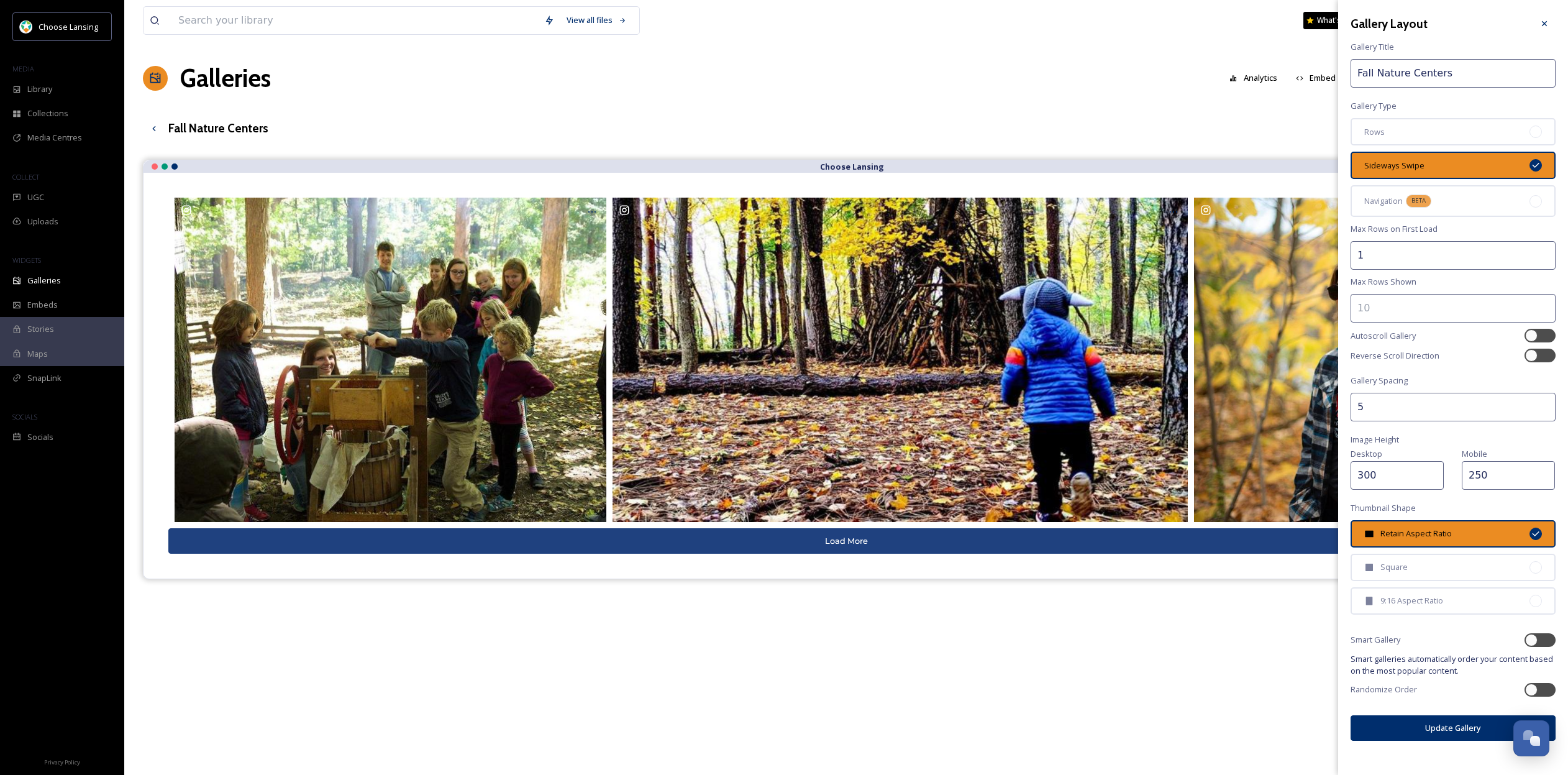
click at [1426, 716] on button "Update Gallery" at bounding box center [1453, 728] width 205 height 25
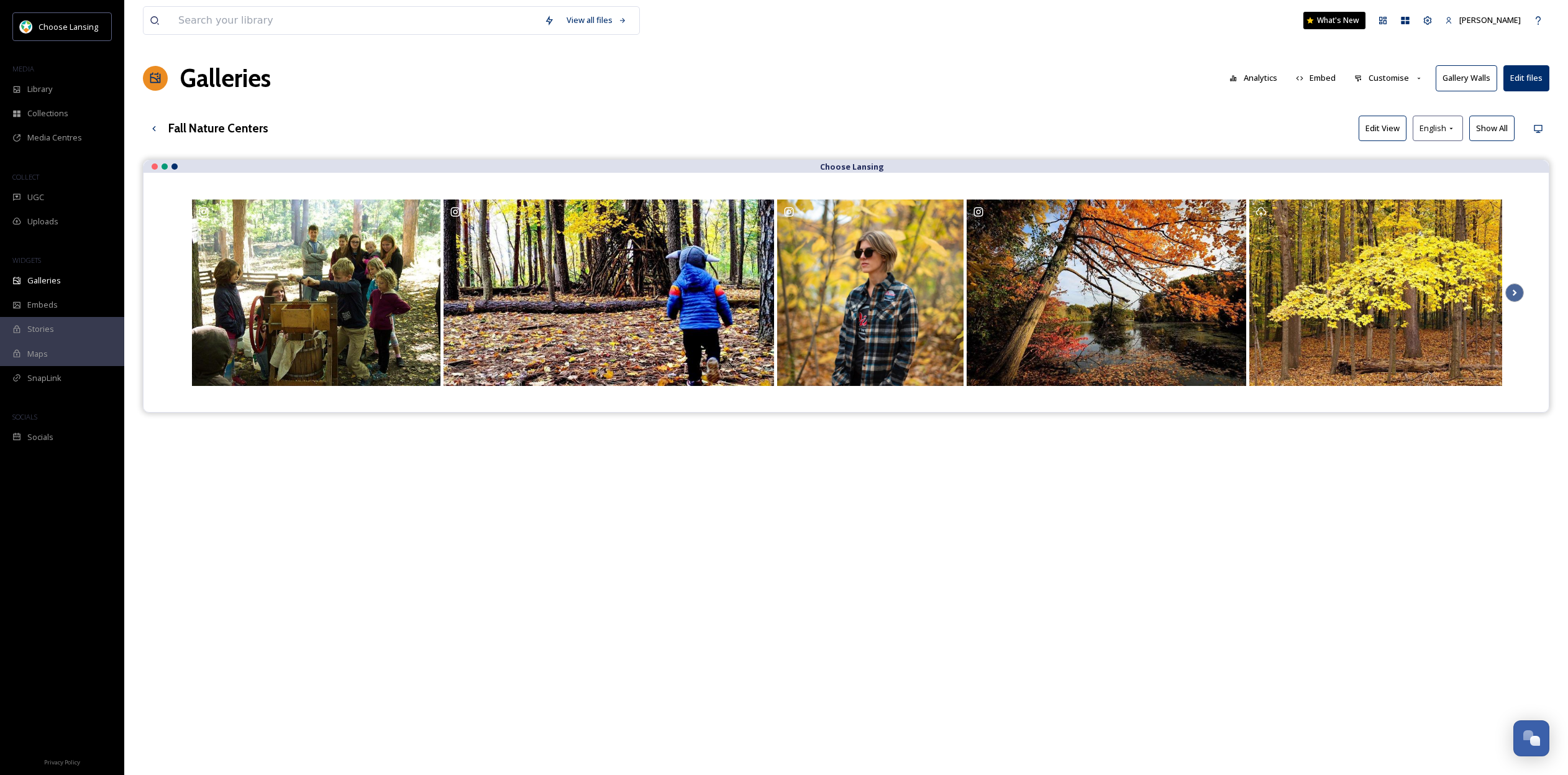
click at [1391, 80] on button "Customise" at bounding box center [1389, 78] width 81 height 24
click at [1391, 114] on div "Layout" at bounding box center [1392, 107] width 86 height 24
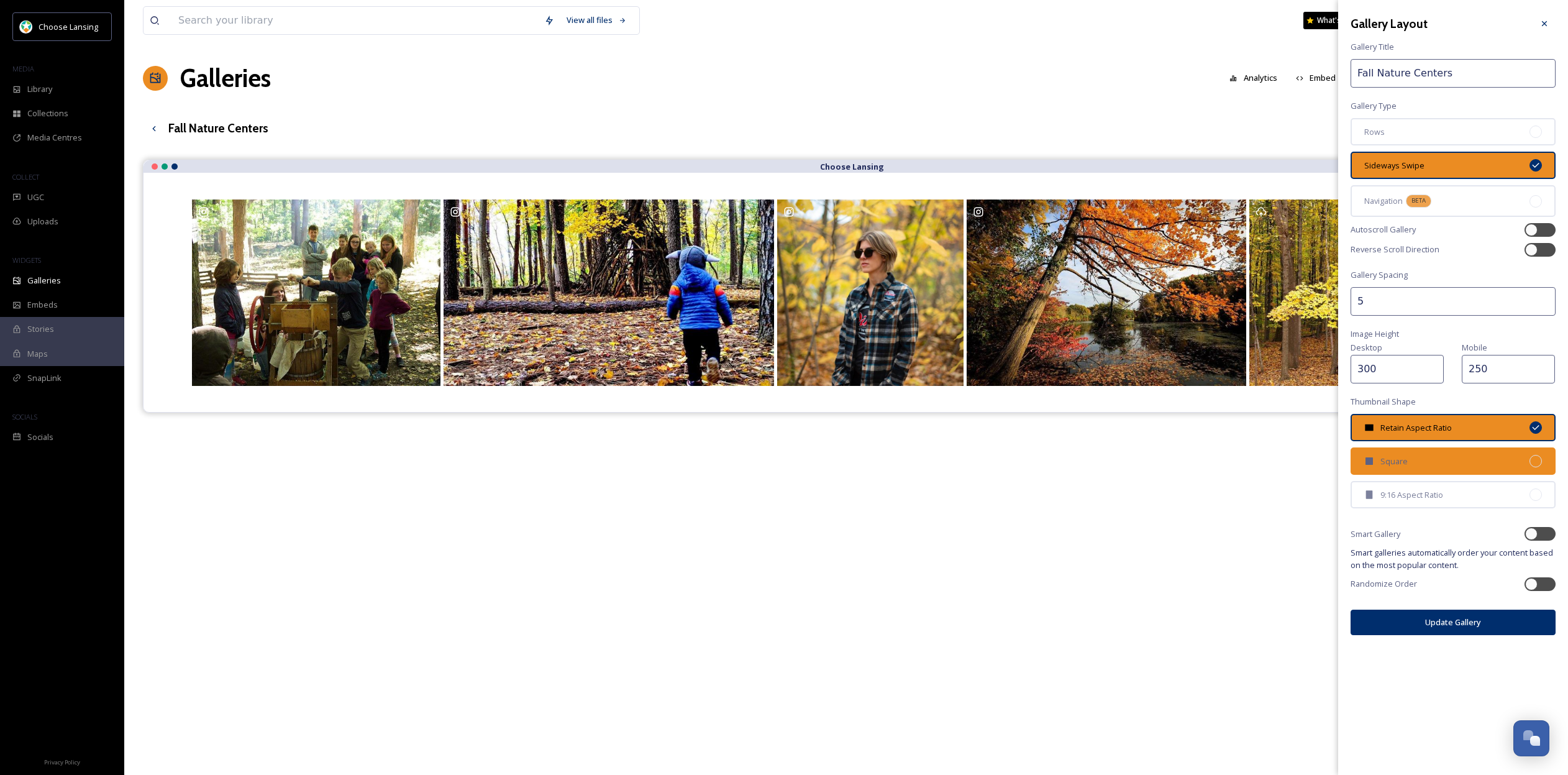
click at [1430, 451] on div "Square" at bounding box center [1453, 462] width 205 height 28
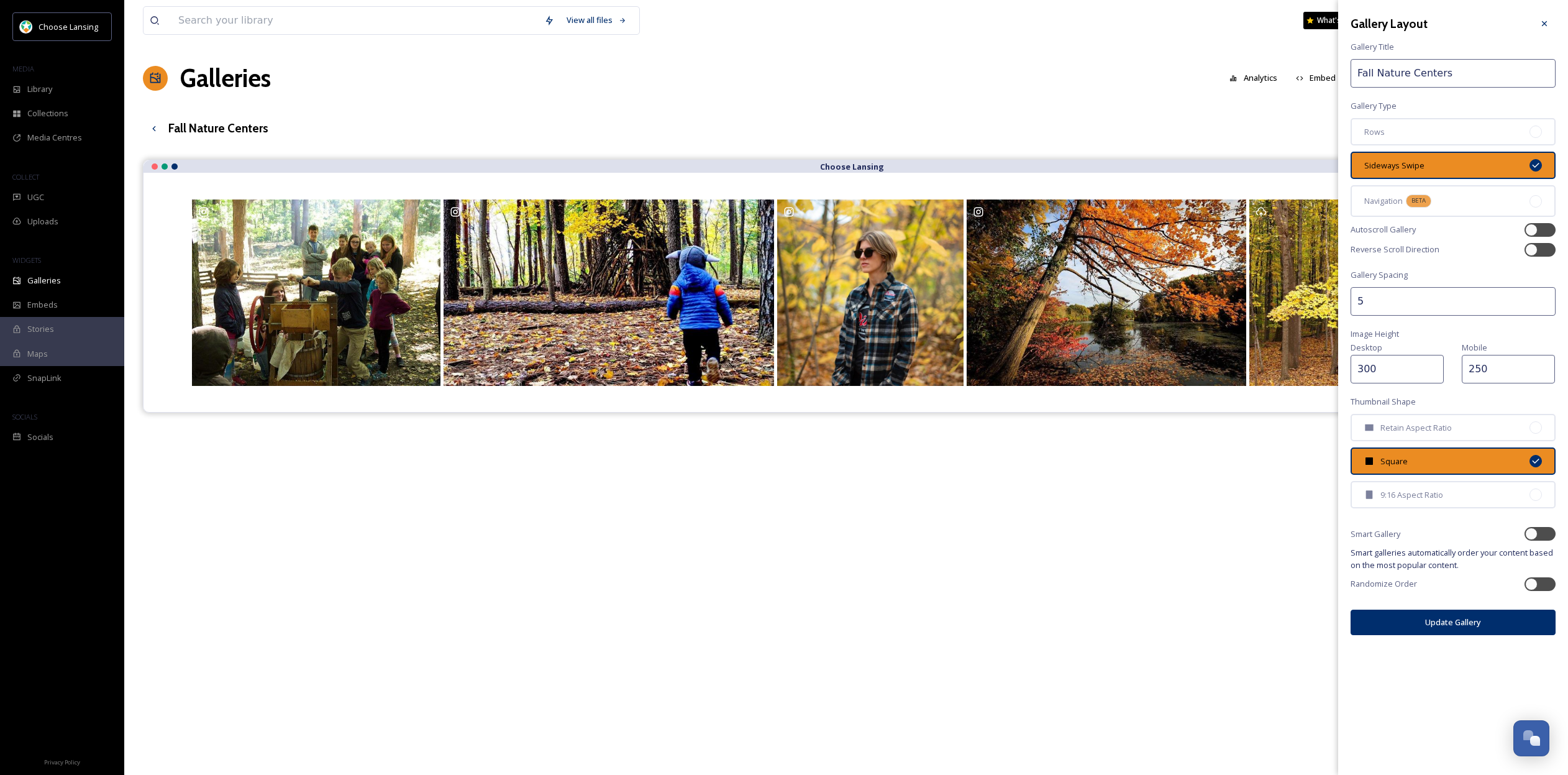
click at [1448, 610] on button "Update Gallery" at bounding box center [1453, 622] width 205 height 25
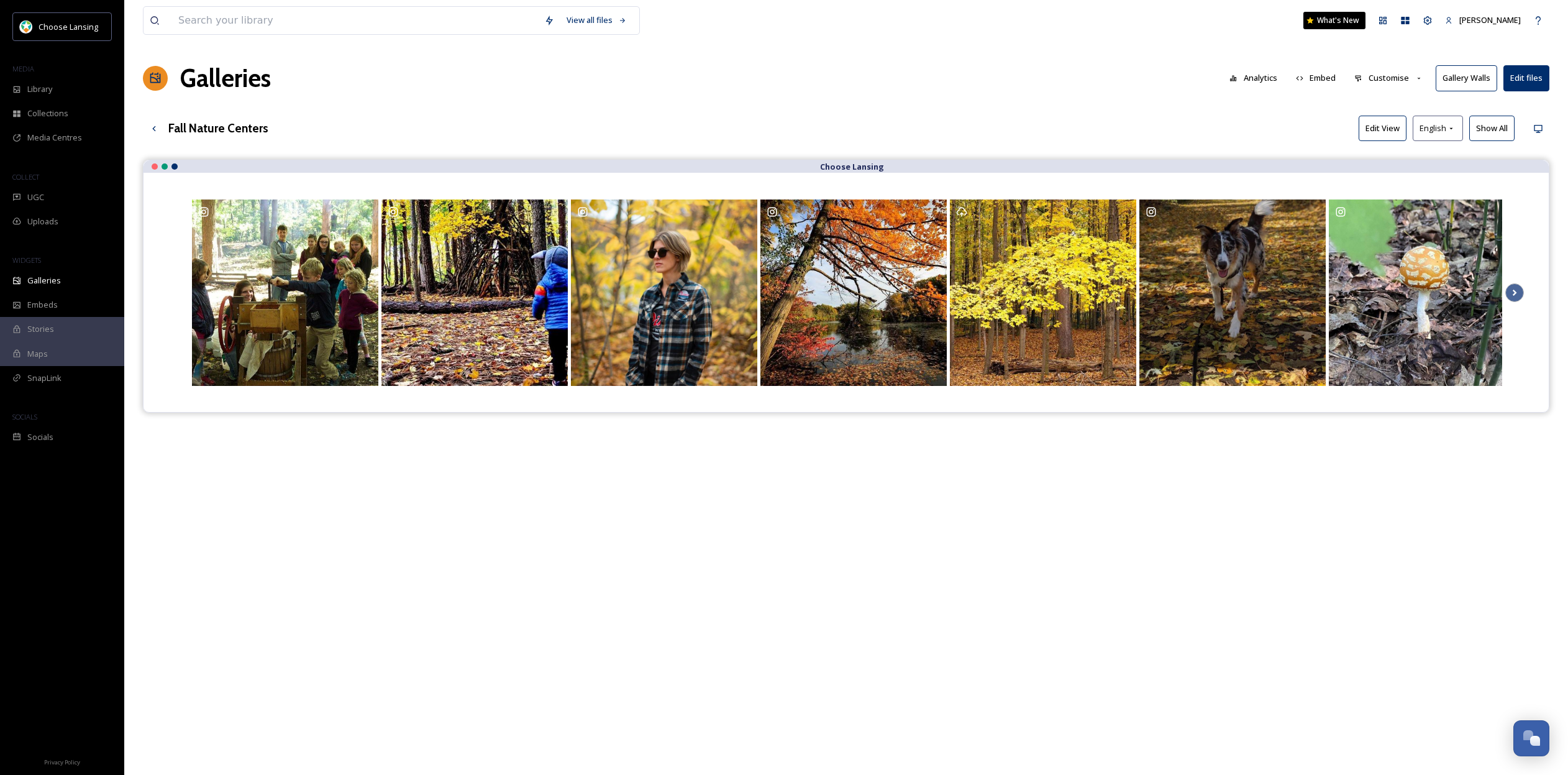
click at [259, 79] on h1 "Galleries" at bounding box center [225, 78] width 90 height 37
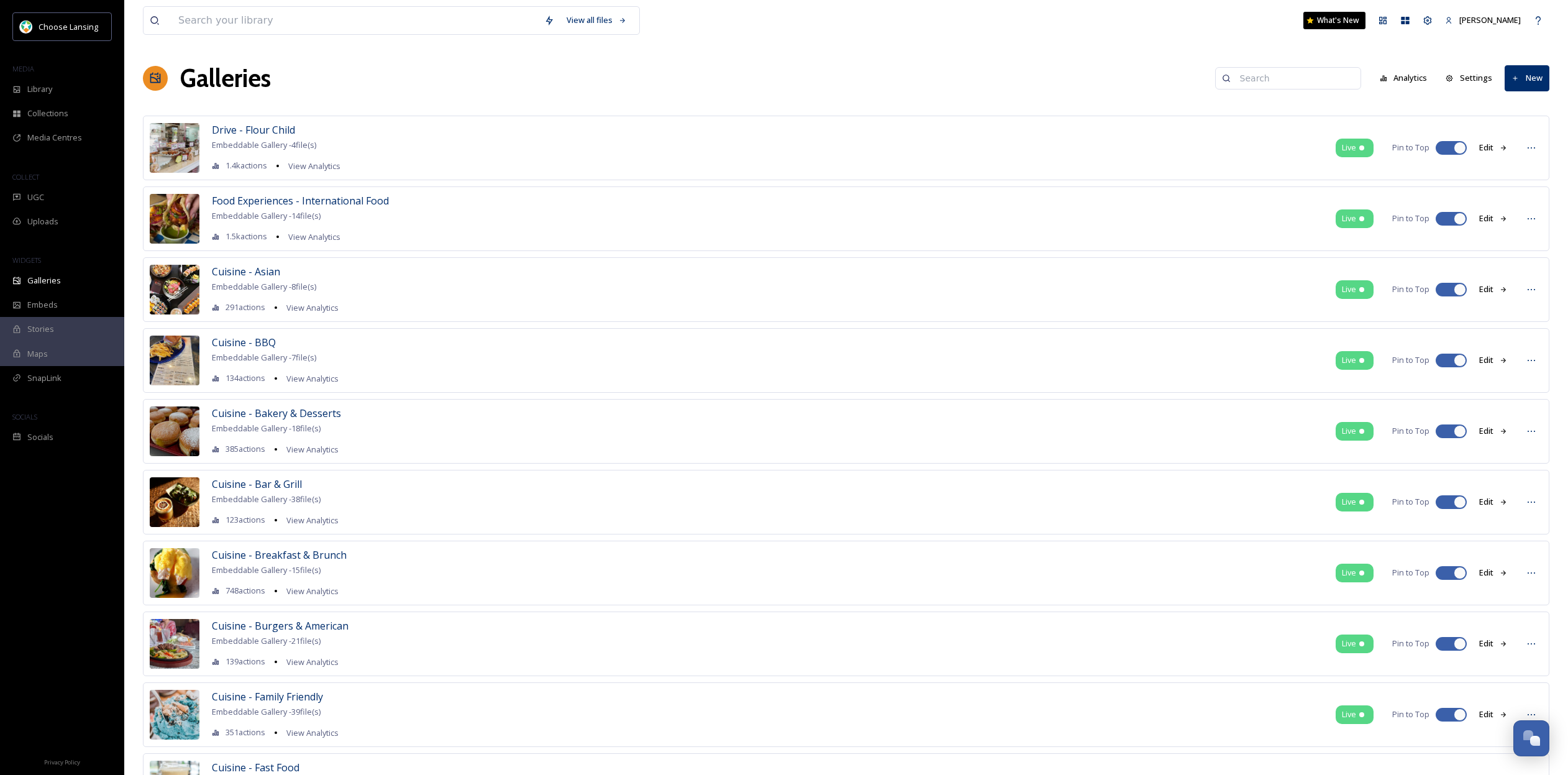
click at [1270, 80] on input at bounding box center [1294, 78] width 120 height 25
type input "fall patio"
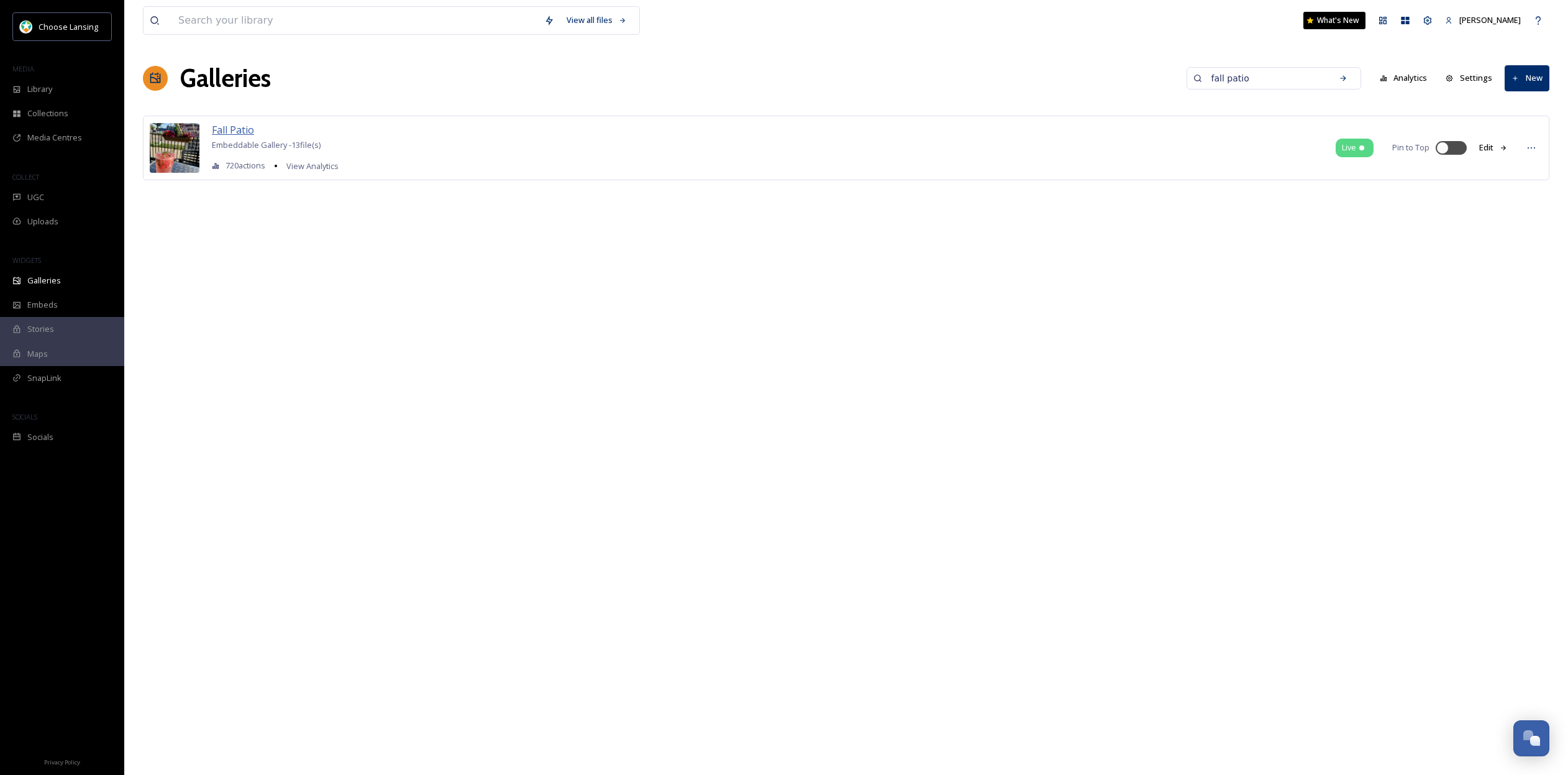
click at [225, 133] on span "Fall Patio" at bounding box center [233, 129] width 42 height 14
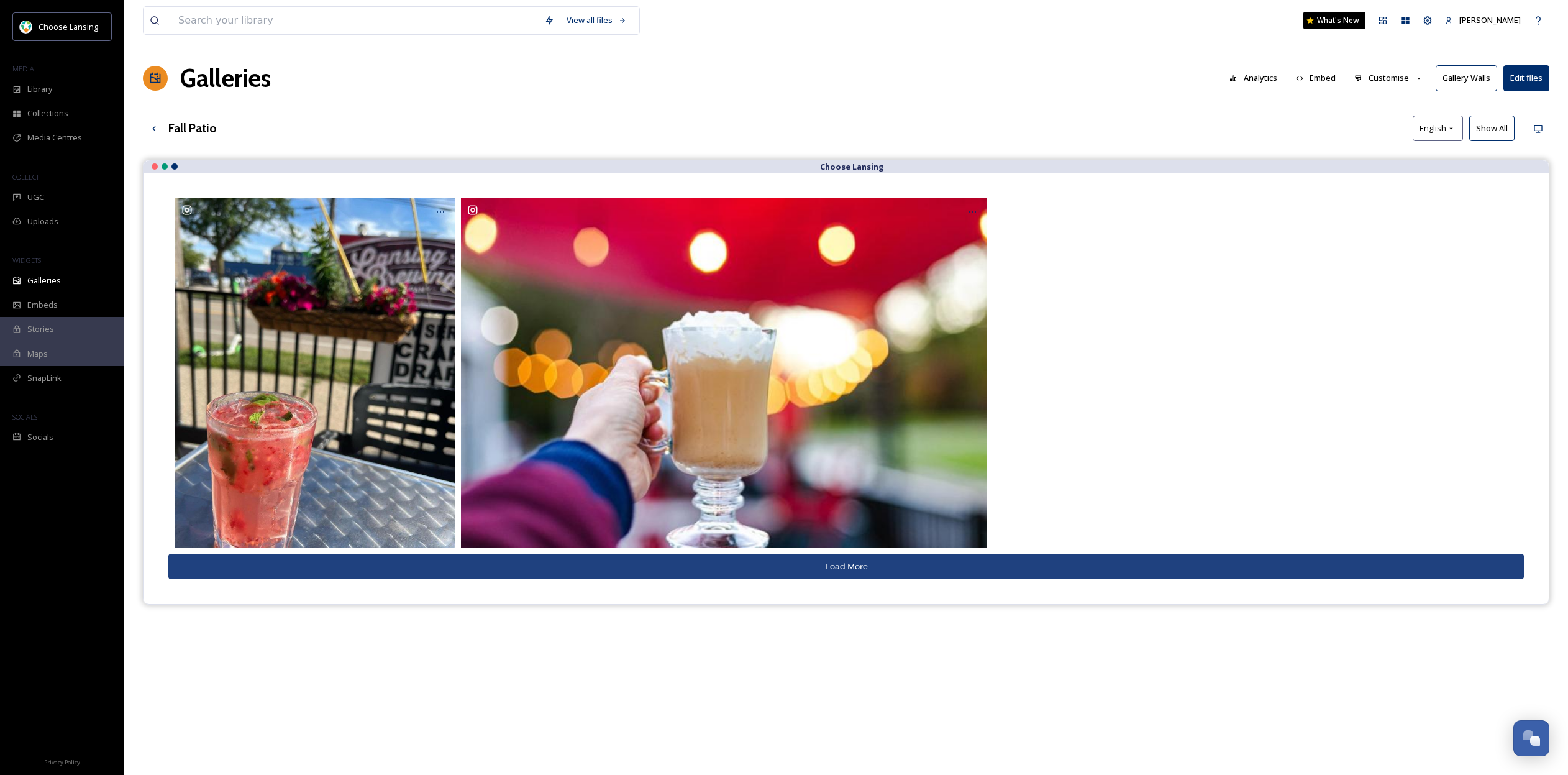
click at [1401, 75] on button "Customise" at bounding box center [1389, 78] width 81 height 24
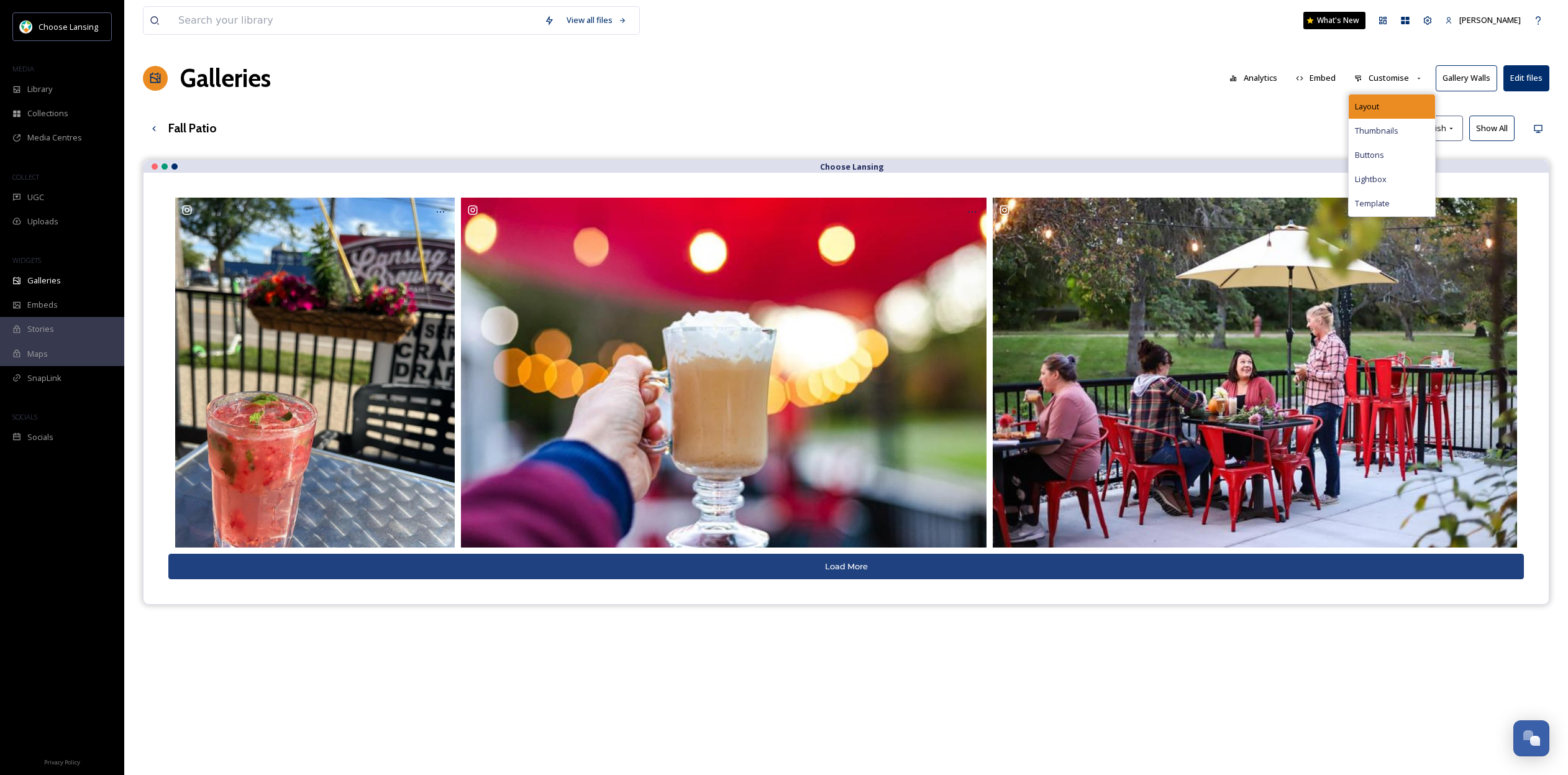
click at [1398, 102] on div "Layout" at bounding box center [1392, 107] width 86 height 24
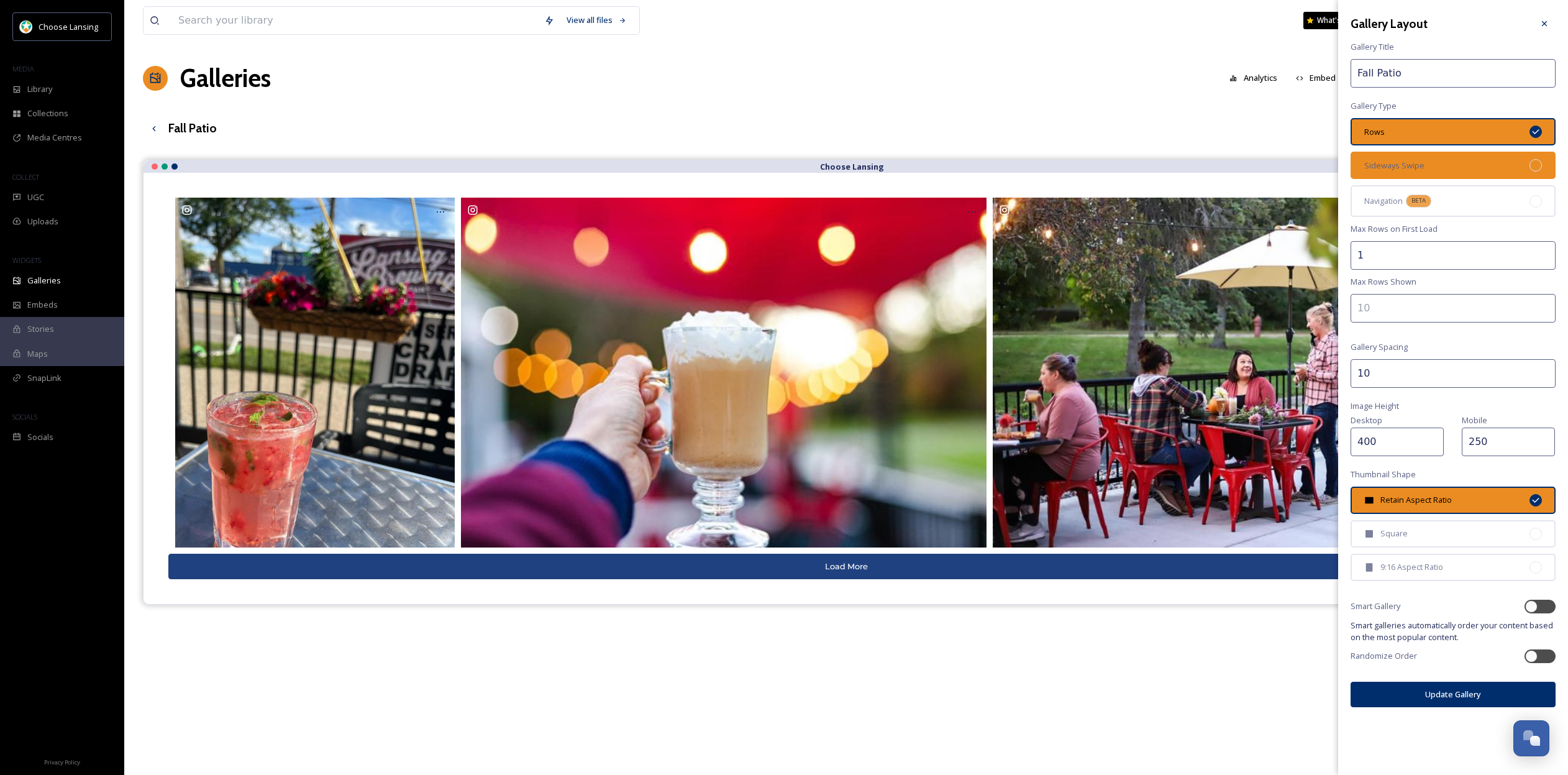
click at [1488, 160] on div "Sideways Swipe" at bounding box center [1453, 165] width 205 height 28
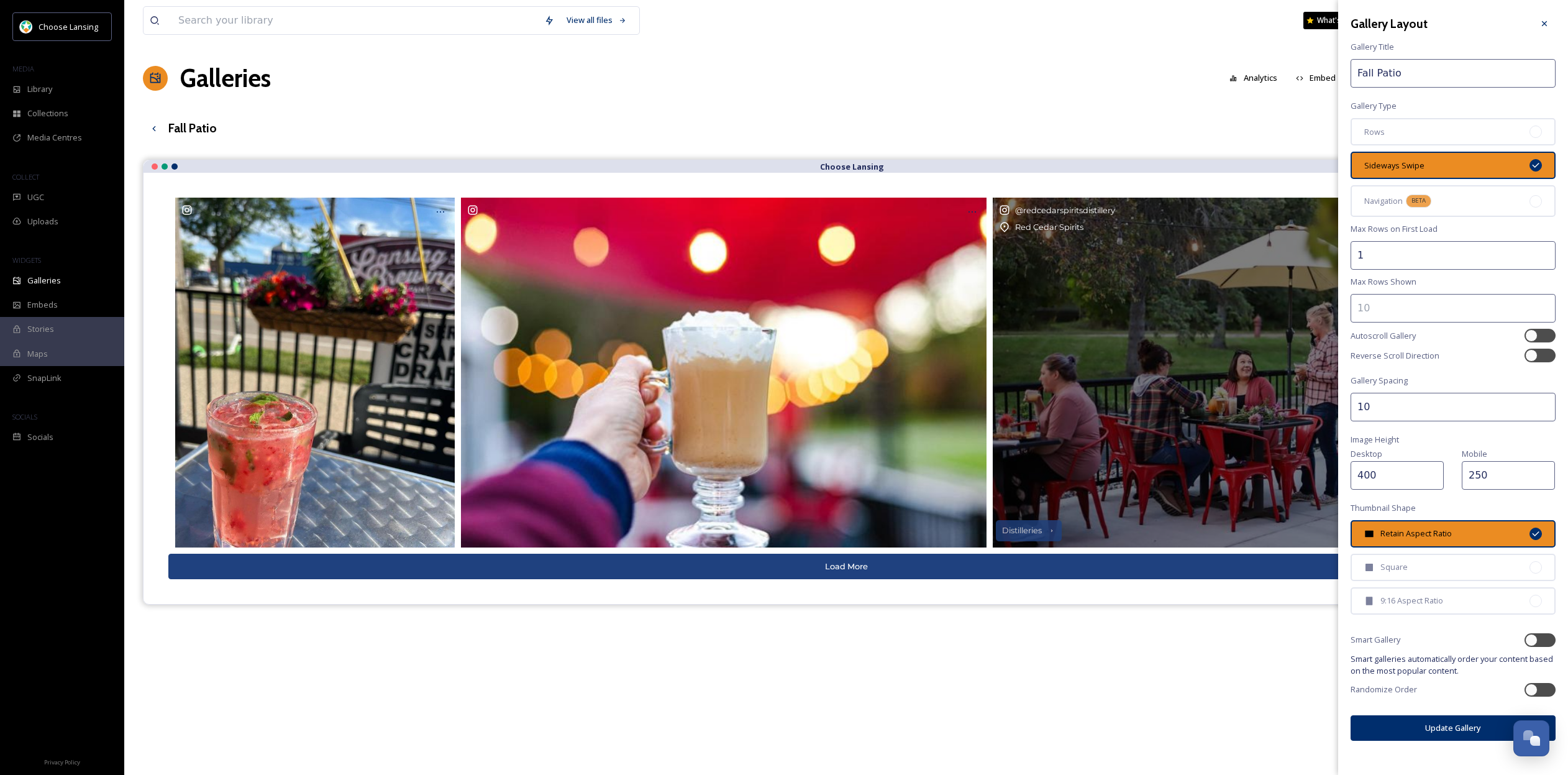
drag, startPoint x: 1387, startPoint y: 404, endPoint x: 1324, endPoint y: 409, distance: 63.2
click at [1324, 409] on div "View all files What's New [PERSON_NAME] Galleries Analytics Embed Customise Gal…" at bounding box center [846, 476] width 1444 height 953
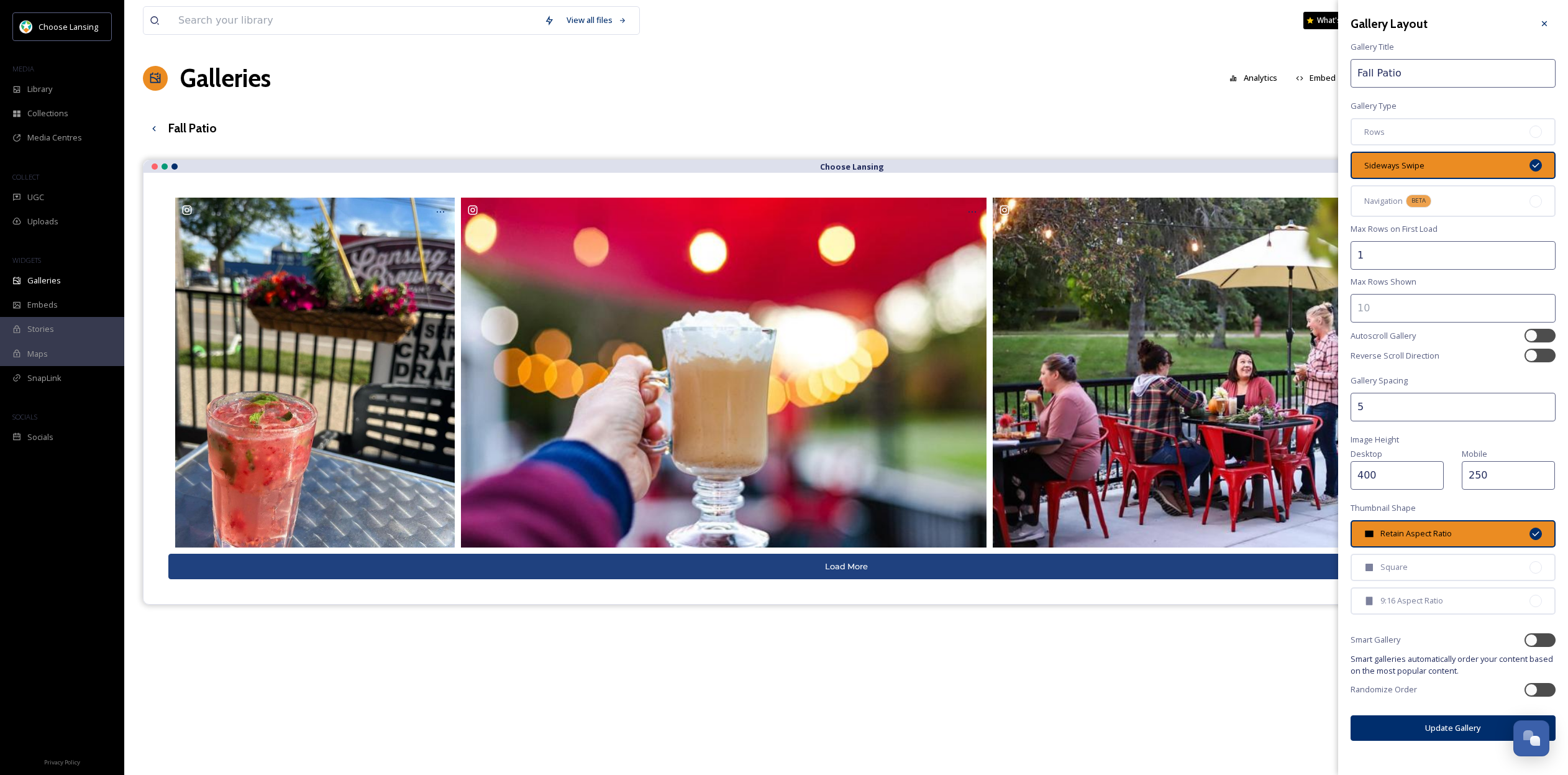
type input "5"
drag, startPoint x: 1391, startPoint y: 458, endPoint x: 1350, endPoint y: 458, distance: 41.0
click at [1352, 458] on div "Desktop 400" at bounding box center [1400, 467] width 98 height 43
type input "300"
click at [1435, 554] on div "Square" at bounding box center [1453, 567] width 205 height 28
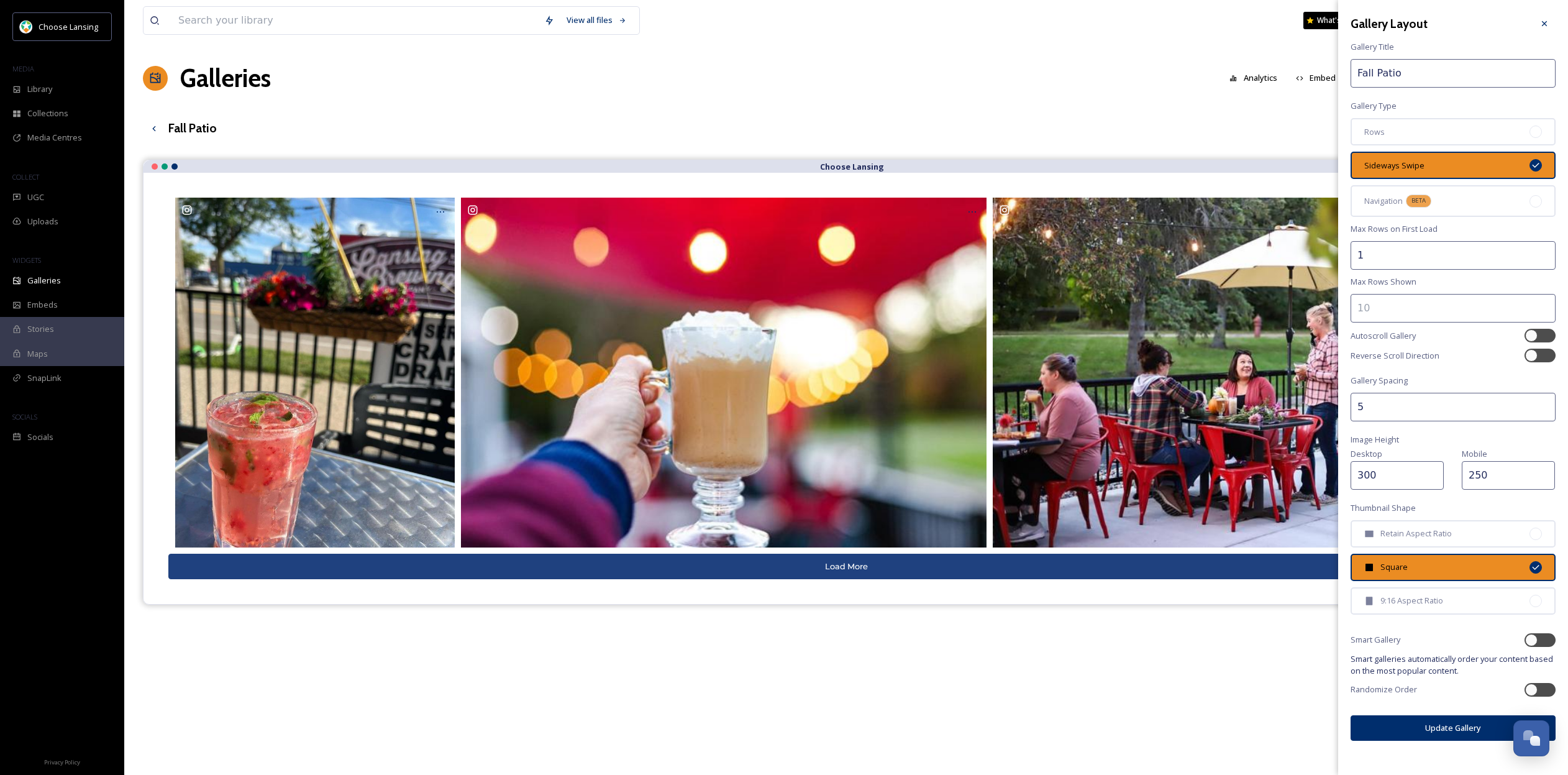
click at [1464, 716] on button "Update Gallery" at bounding box center [1453, 728] width 205 height 25
